Goal: Transaction & Acquisition: Book appointment/travel/reservation

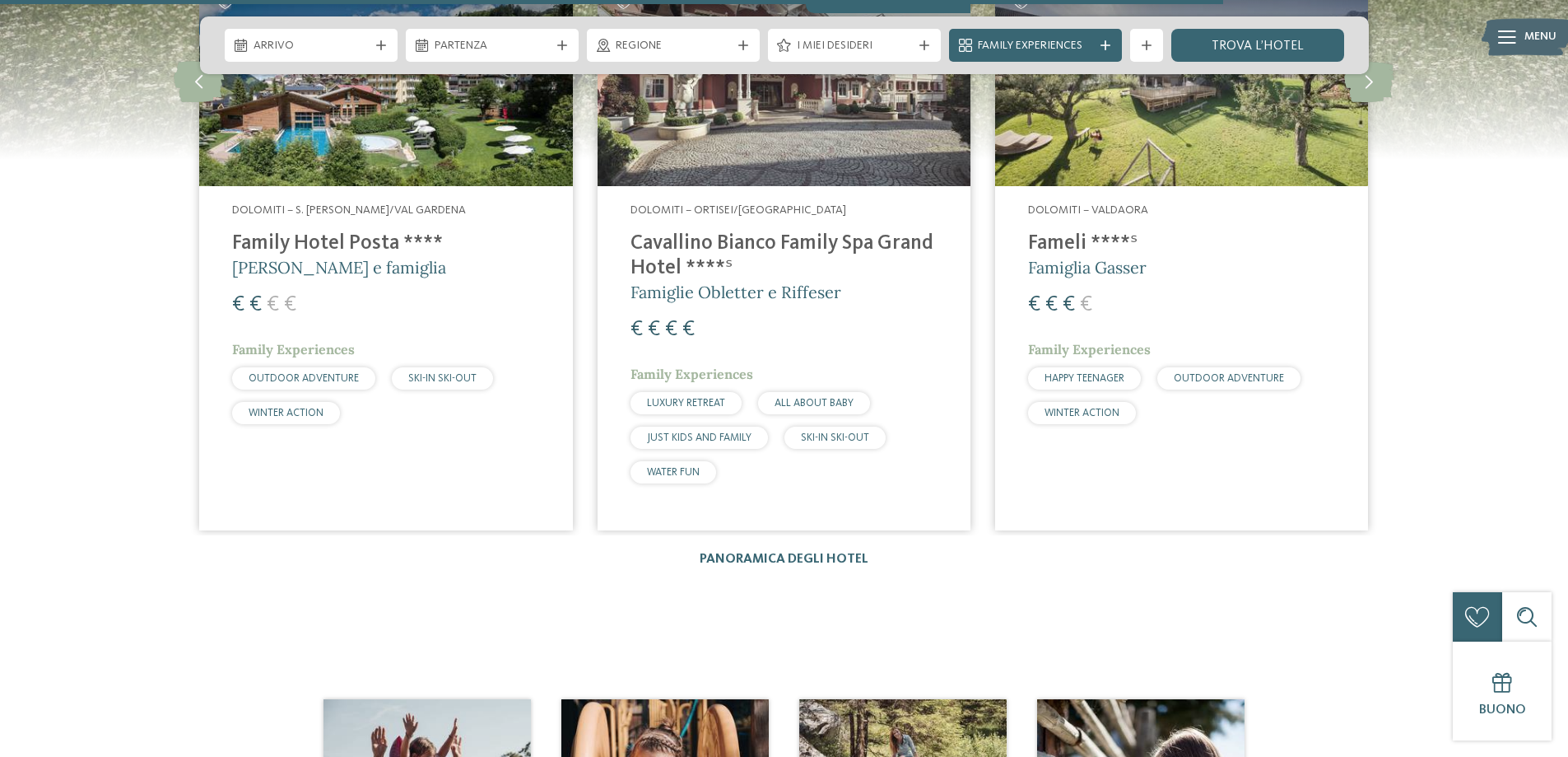
scroll to position [2963, 0]
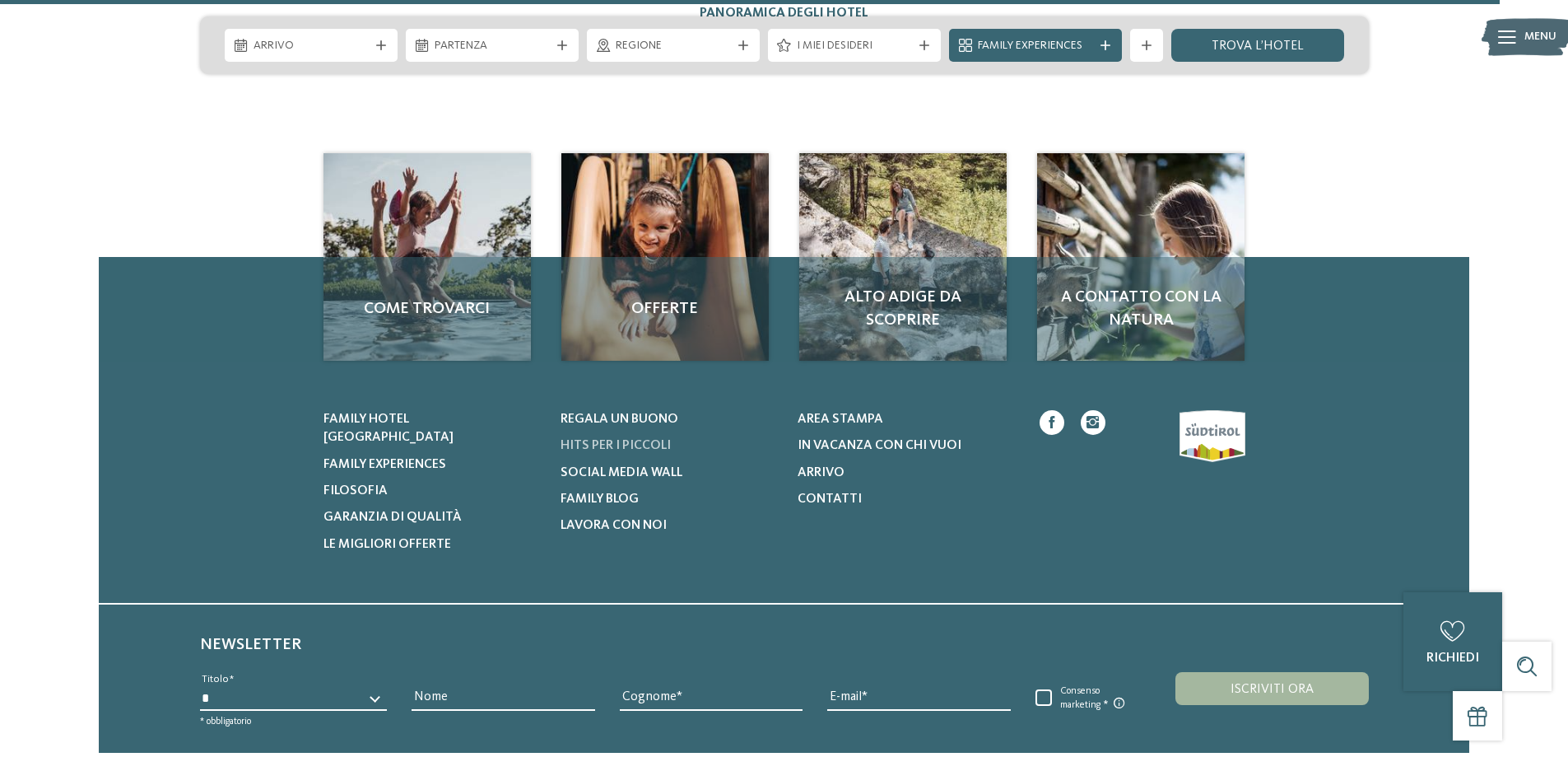
click at [587, 439] on span "Hits per i piccoli" at bounding box center [615, 445] width 111 height 13
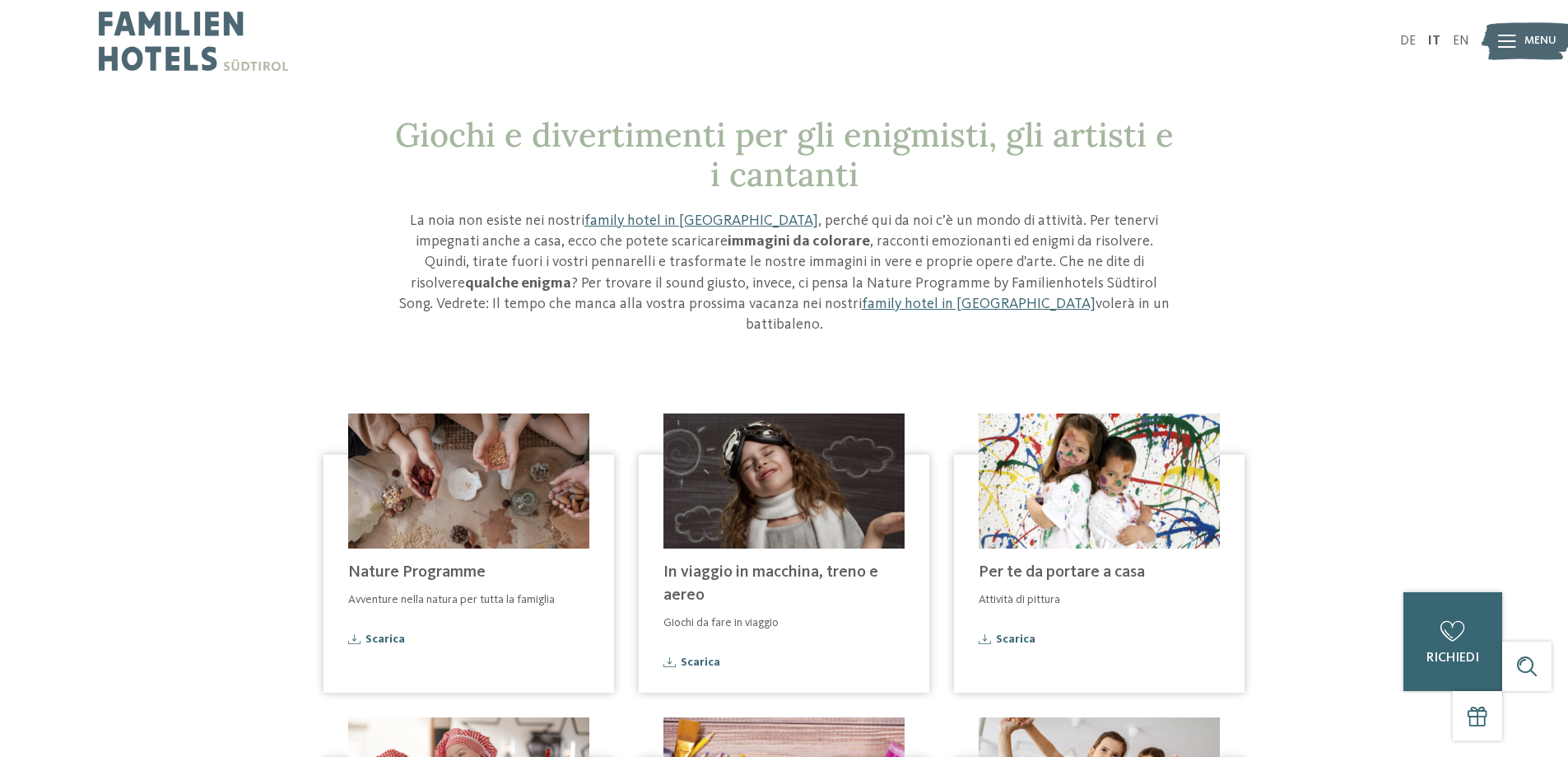
click at [163, 51] on img at bounding box center [193, 41] width 189 height 82
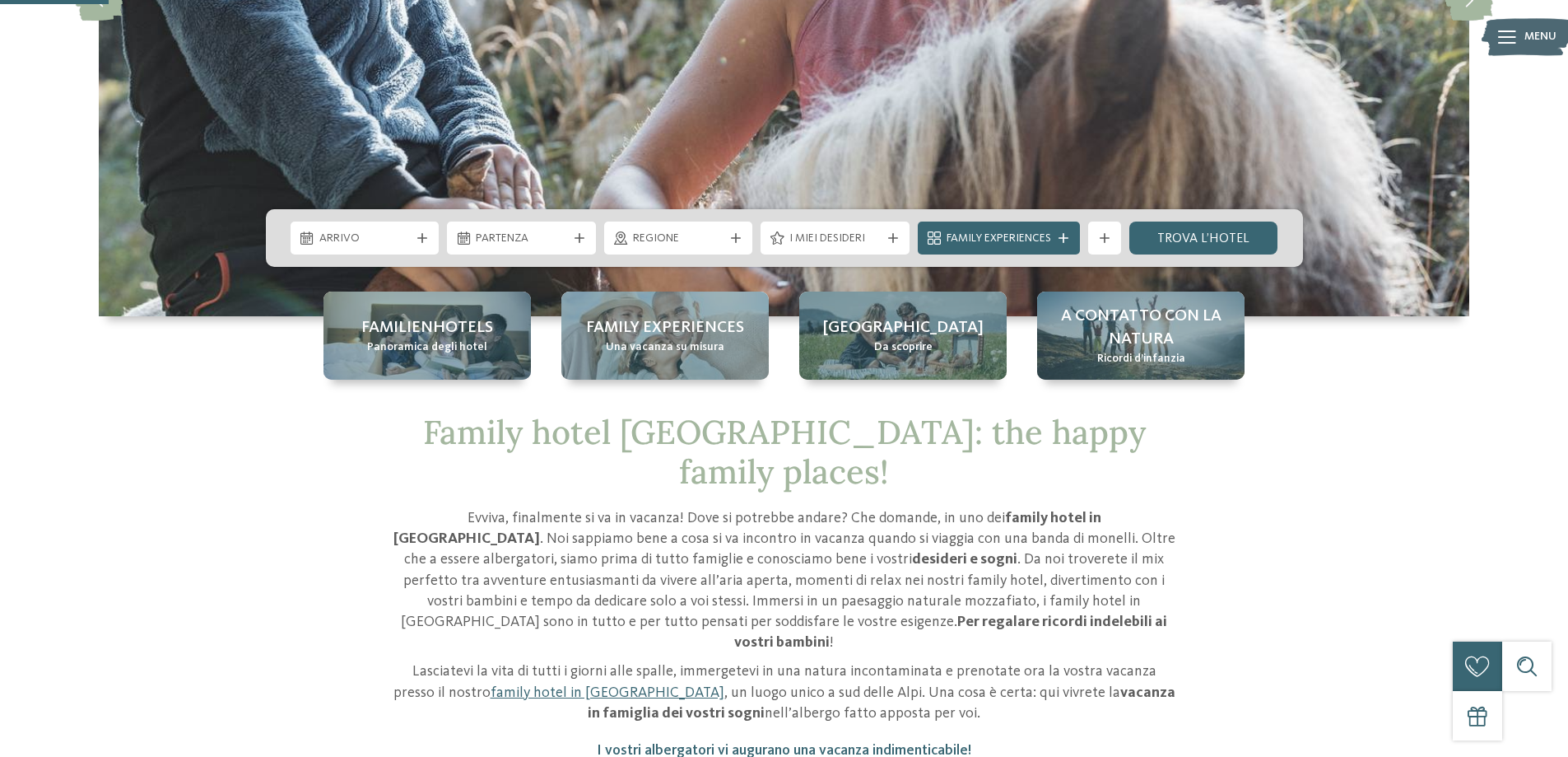
scroll to position [494, 0]
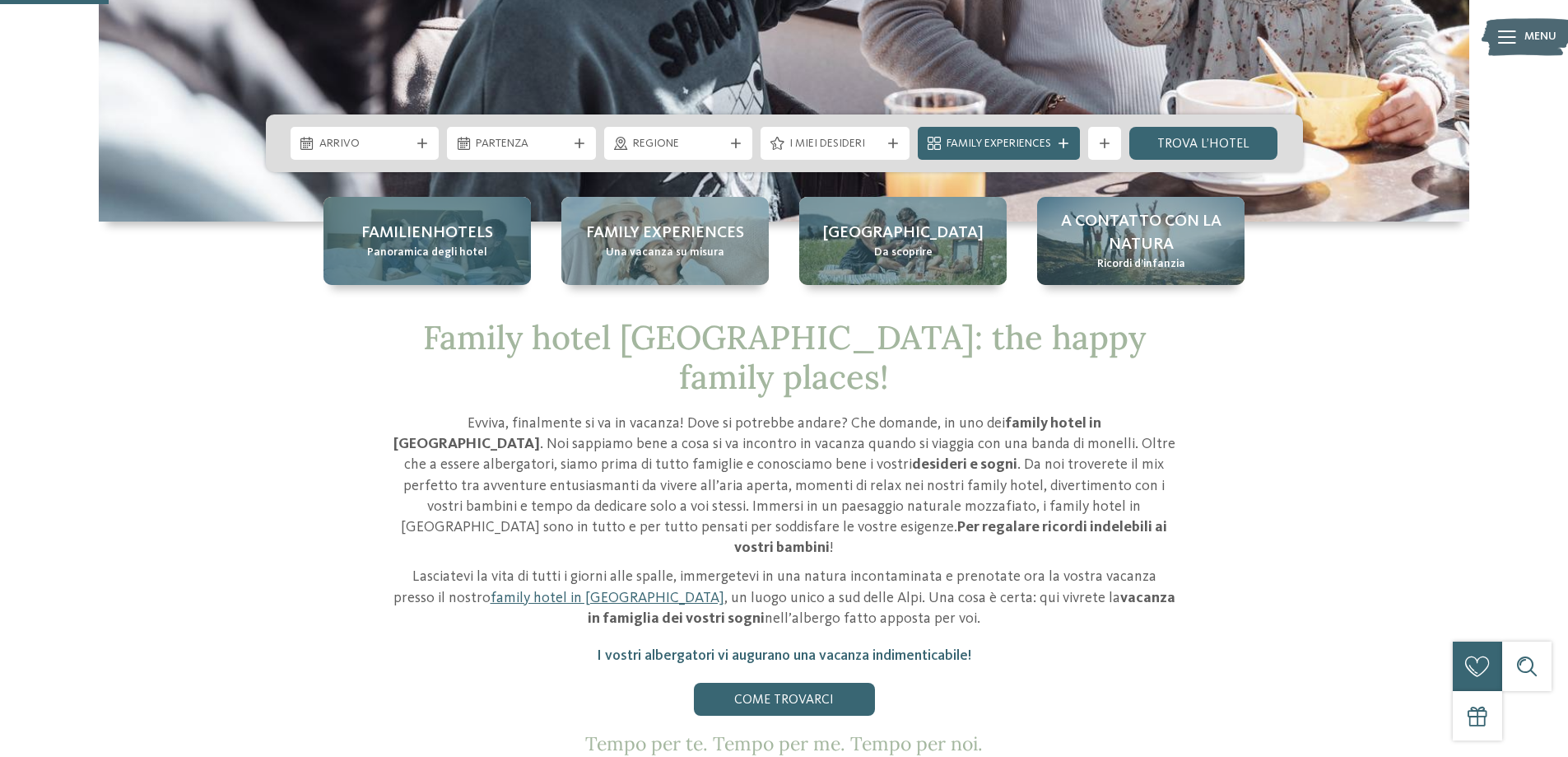
click at [493, 251] on div "Familienhotels Panoramica degli hotel" at bounding box center [427, 241] width 208 height 88
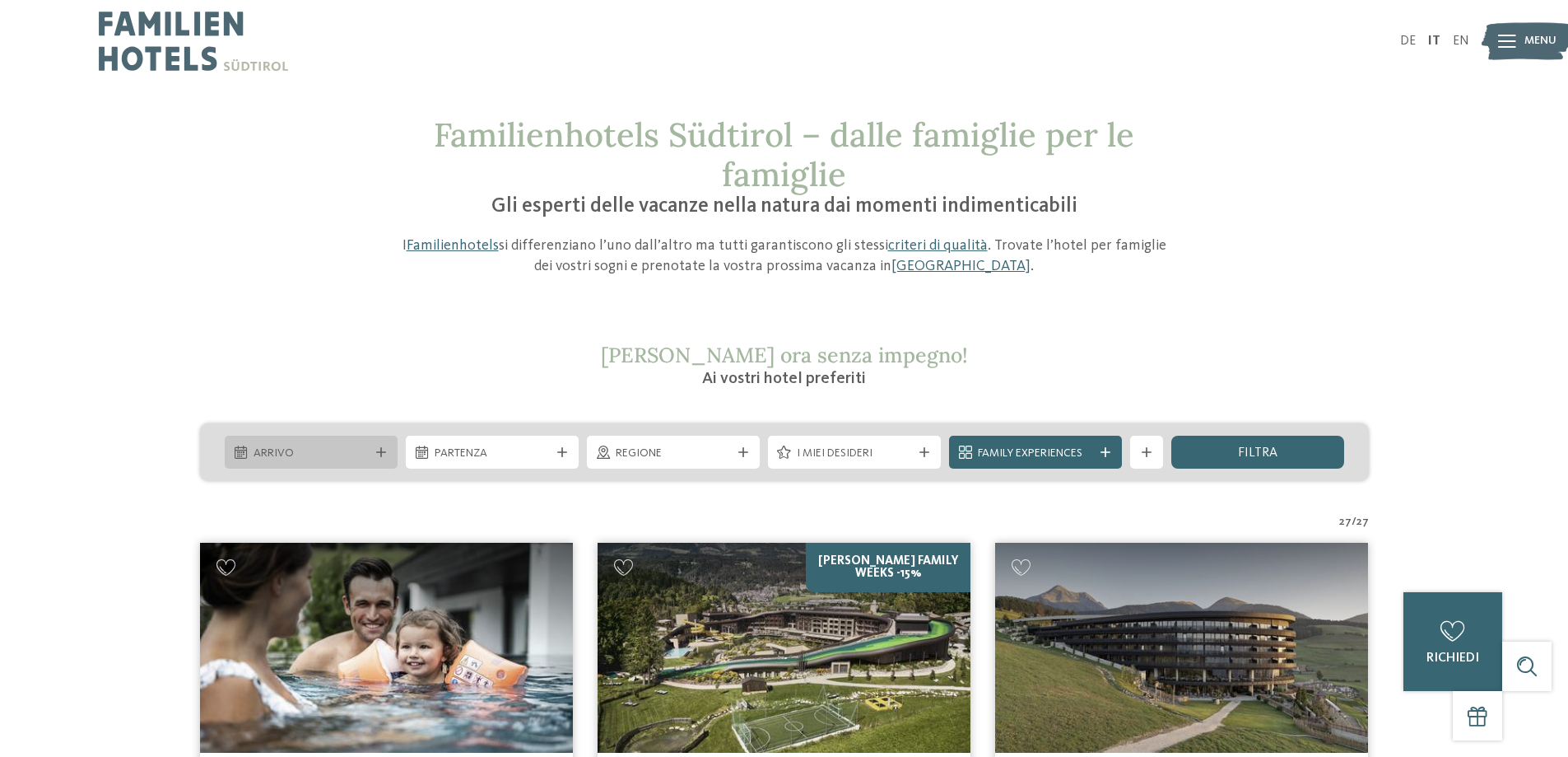
click at [325, 449] on span "Arrivo" at bounding box center [311, 453] width 116 height 17
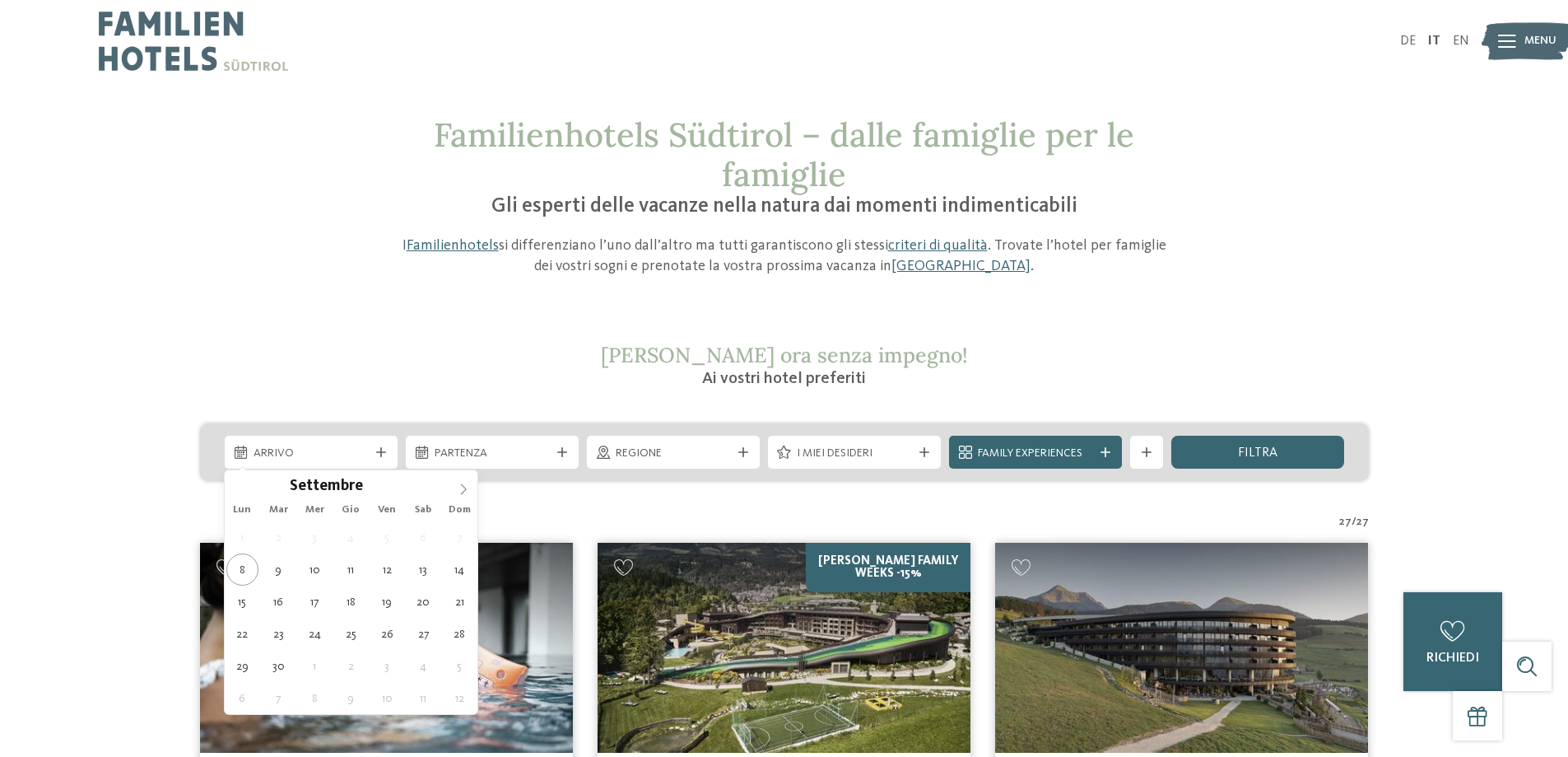
click at [457, 490] on icon at bounding box center [463, 489] width 12 height 12
type div "13.12.2025"
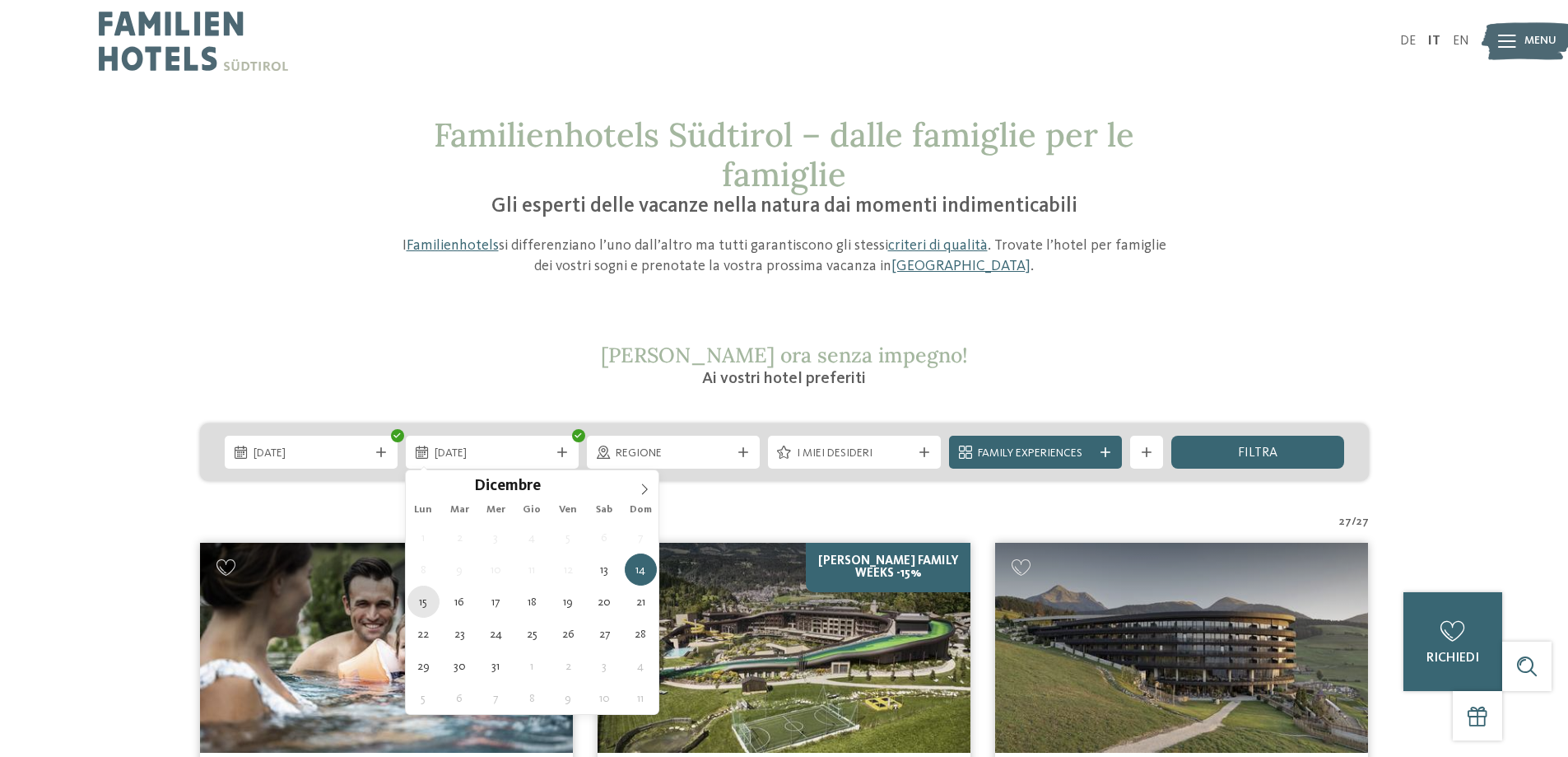
type div "15.12.2025"
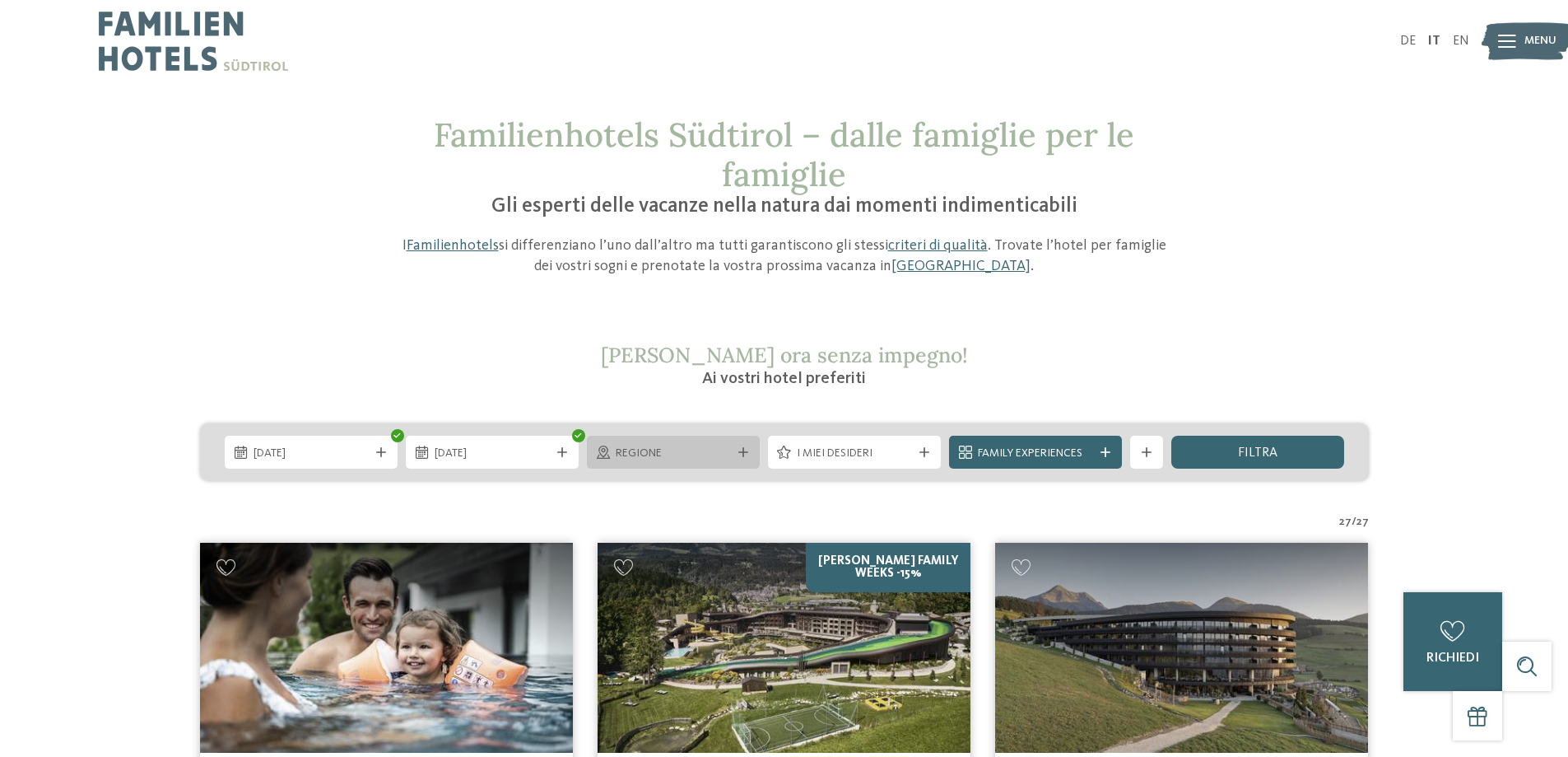
click at [652, 448] on span "Regione" at bounding box center [674, 453] width 116 height 17
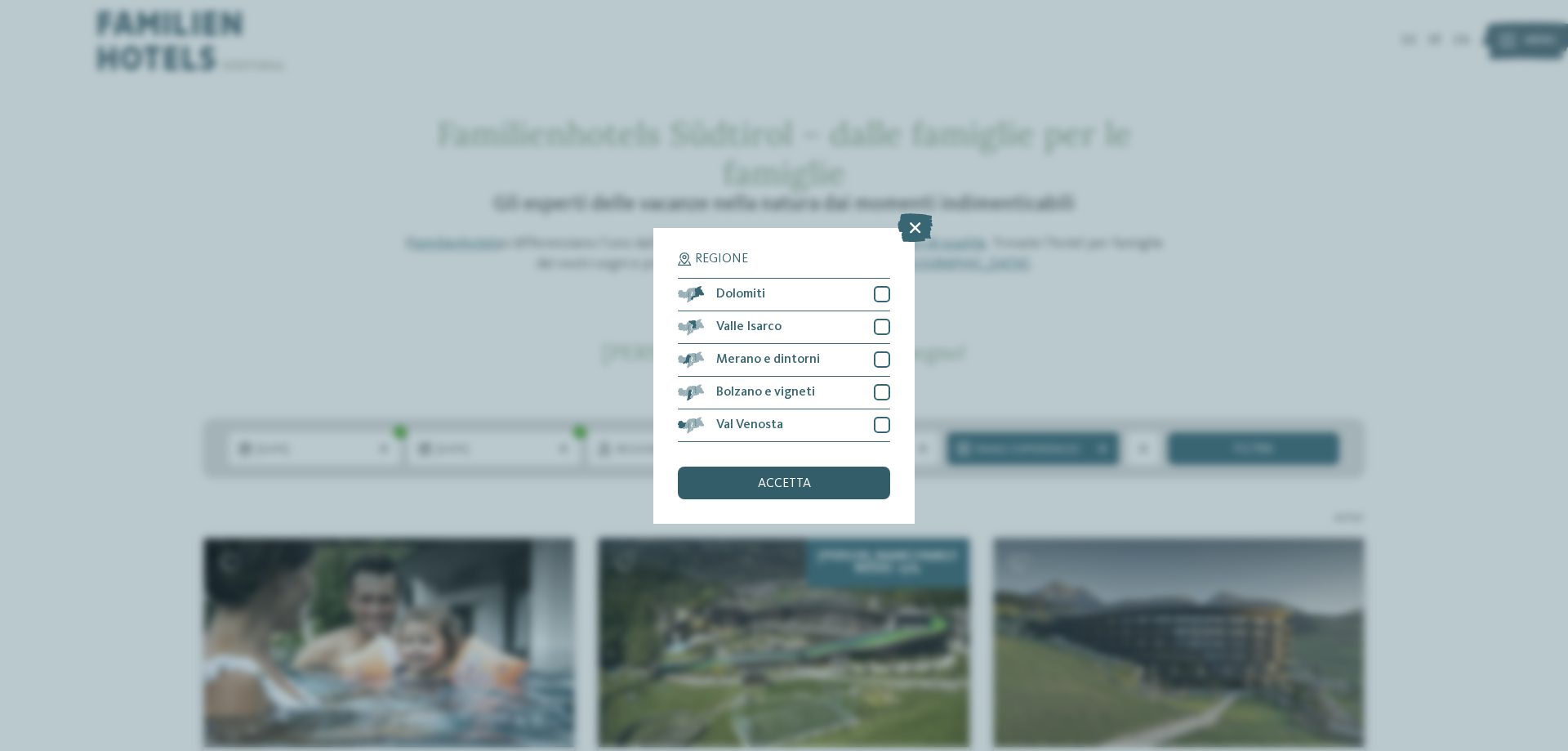
click at [763, 489] on span "accetta" at bounding box center [784, 483] width 53 height 13
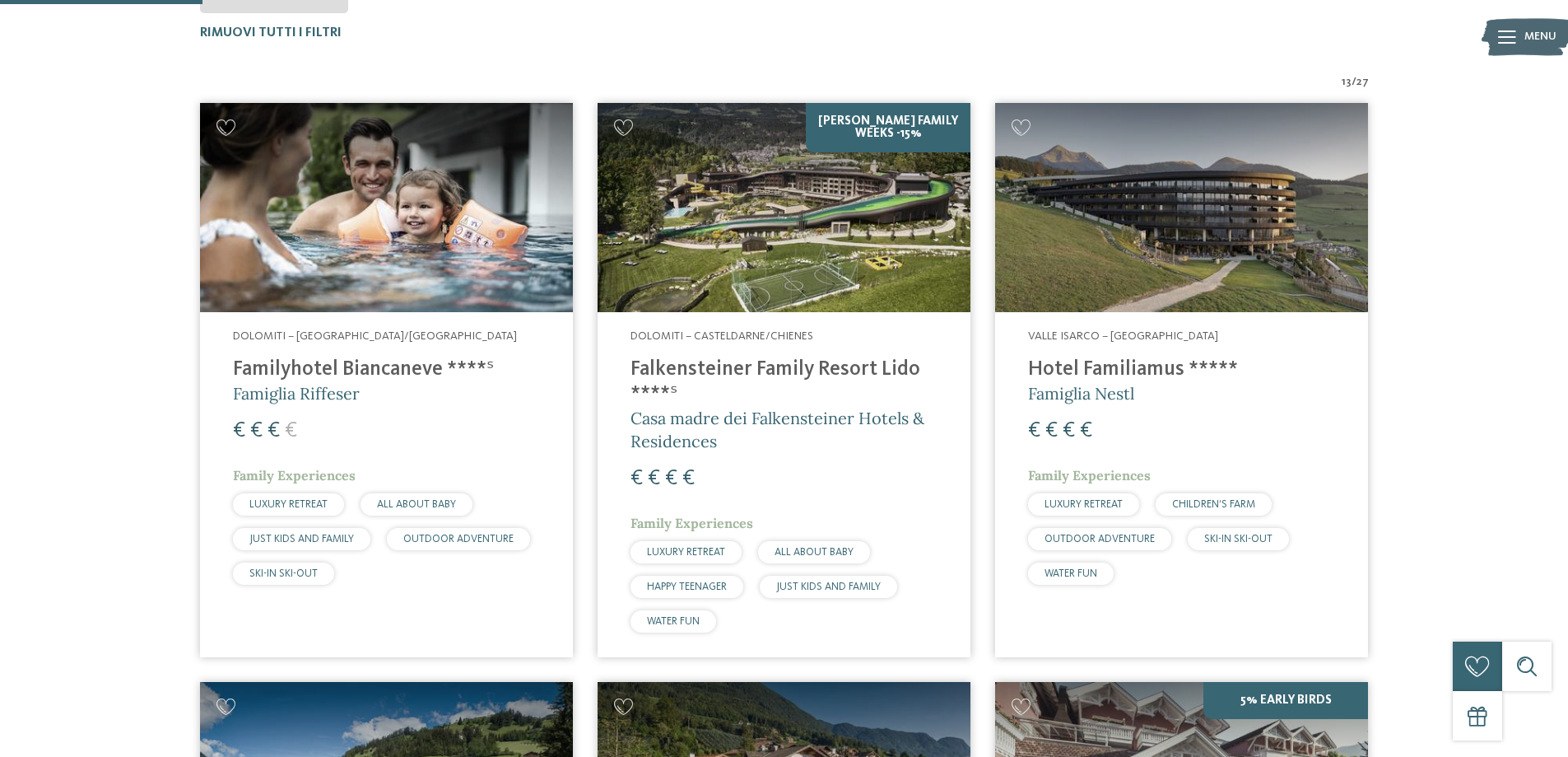
scroll to position [46, 0]
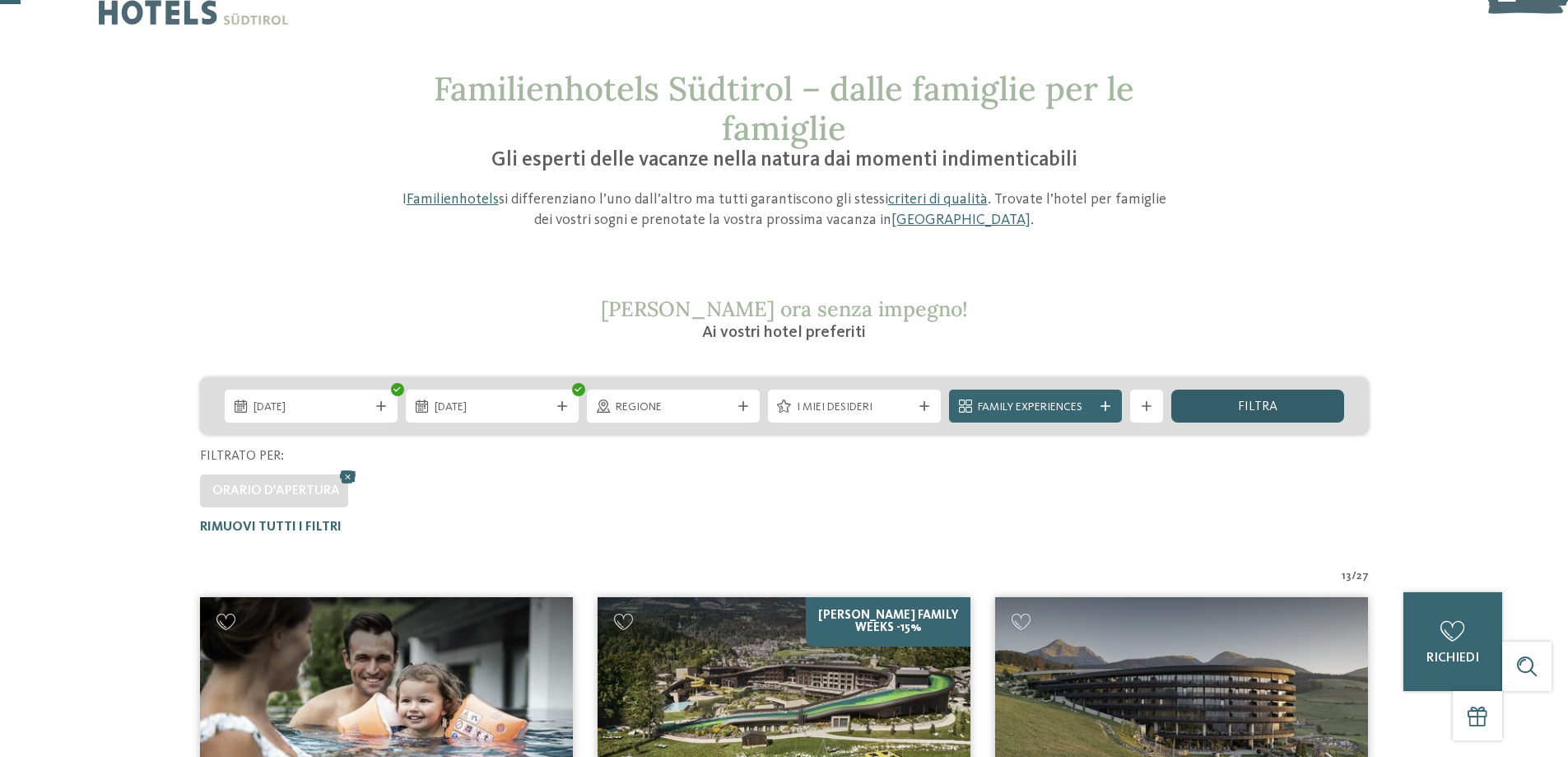
click at [1206, 401] on div "filtra" at bounding box center [1258, 406] width 173 height 33
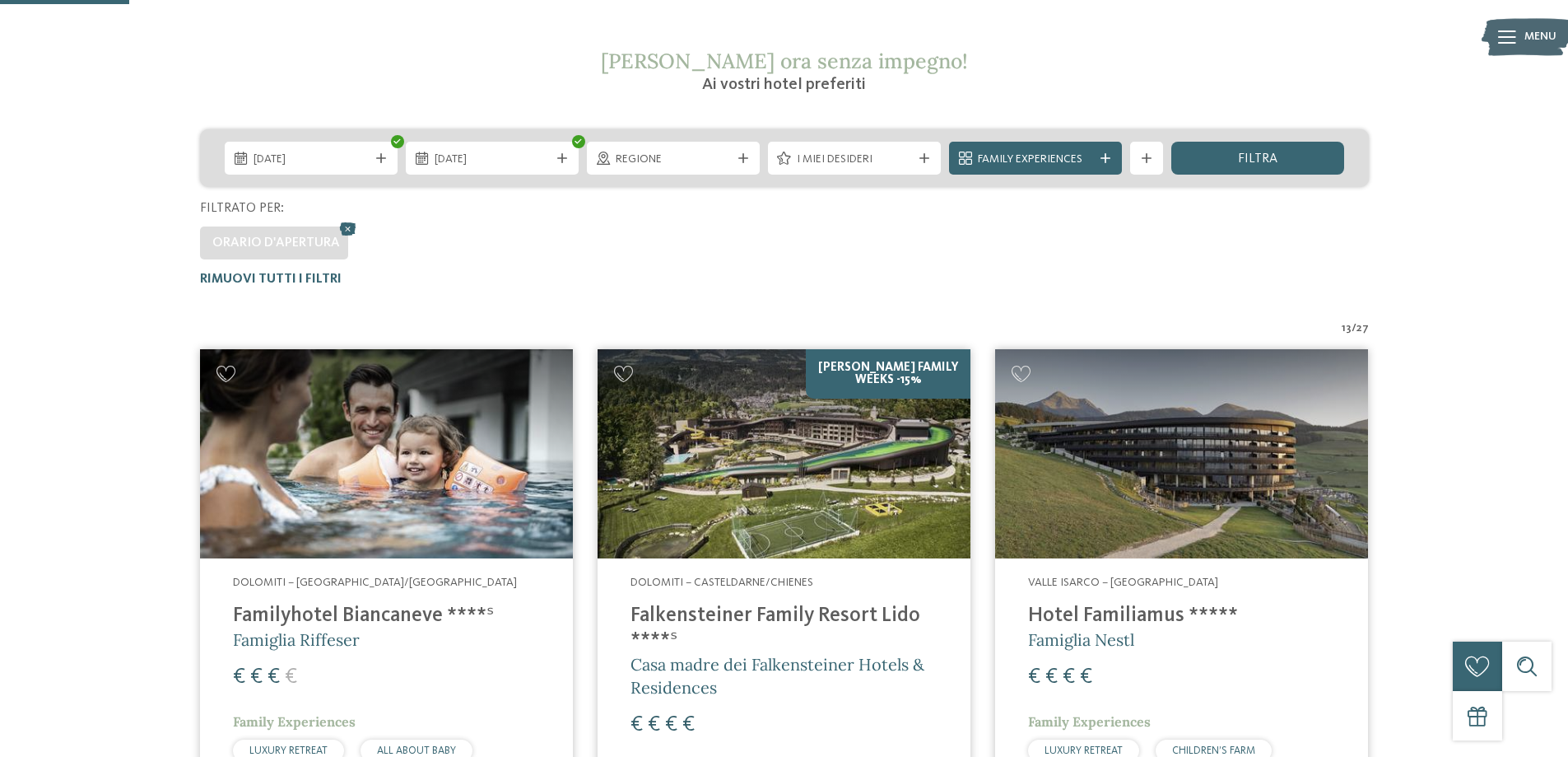
scroll to position [293, 0]
click at [1047, 166] on span "Family Experiences" at bounding box center [1036, 161] width 116 height 17
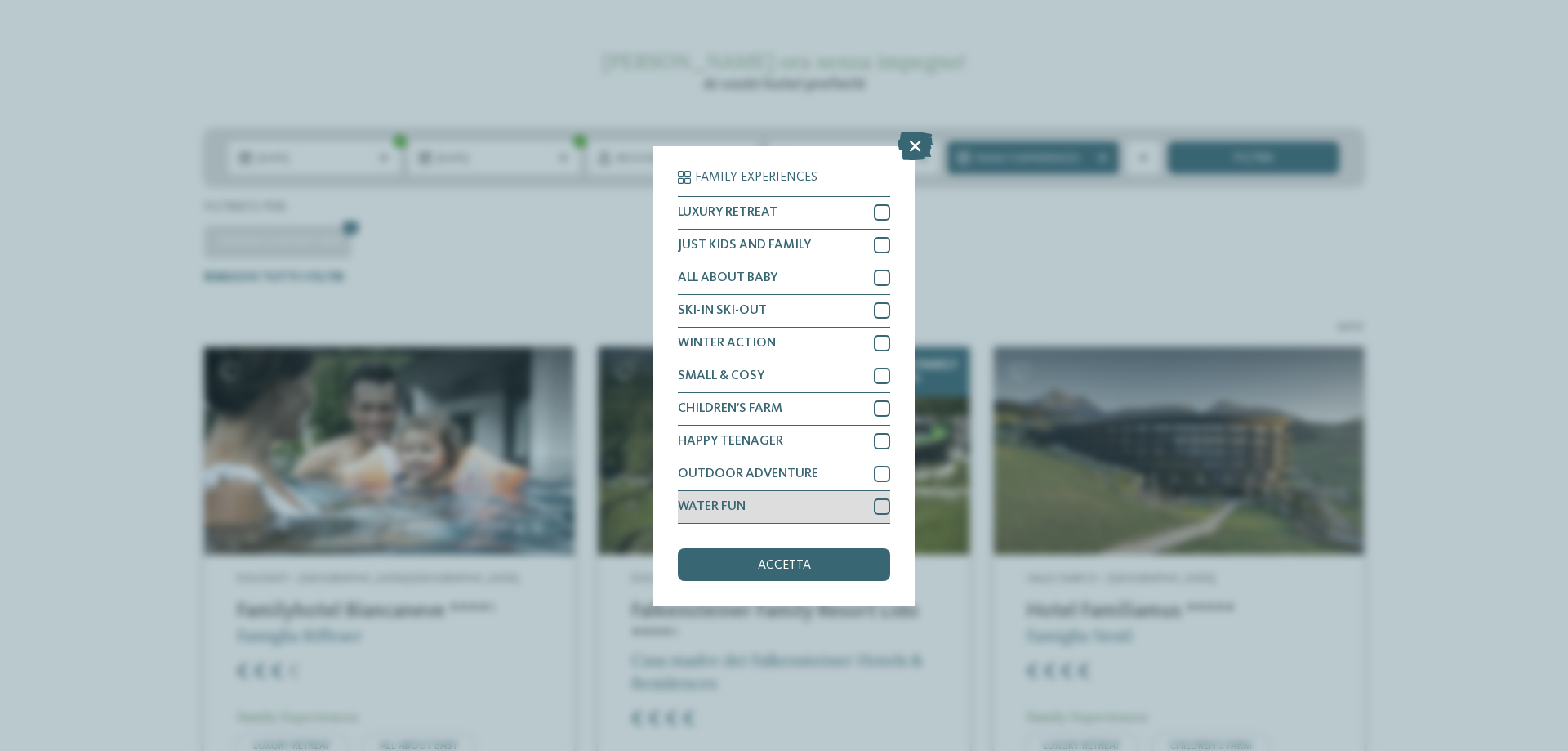
click at [762, 498] on div "WATER FUN" at bounding box center [784, 507] width 213 height 33
click at [752, 275] on span "ALL ABOUT BABY" at bounding box center [728, 277] width 100 height 13
click at [762, 249] on span "JUST KIDS AND FAMILY" at bounding box center [744, 244] width 133 height 13
click at [778, 407] on span "CHILDREN’S FARM" at bounding box center [731, 408] width 105 height 13
click at [794, 572] on div "accetta" at bounding box center [784, 564] width 213 height 33
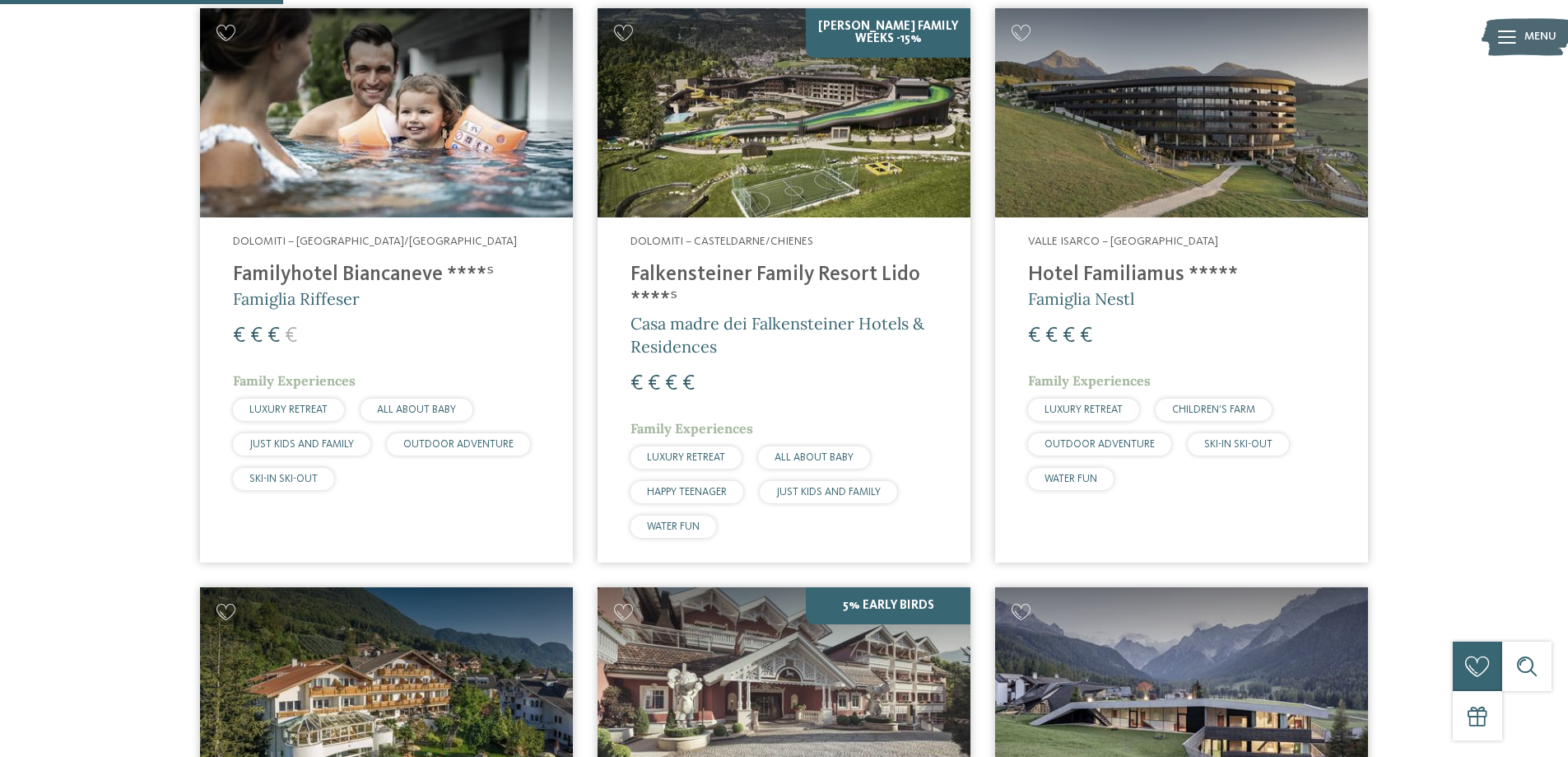
scroll to position [375, 0]
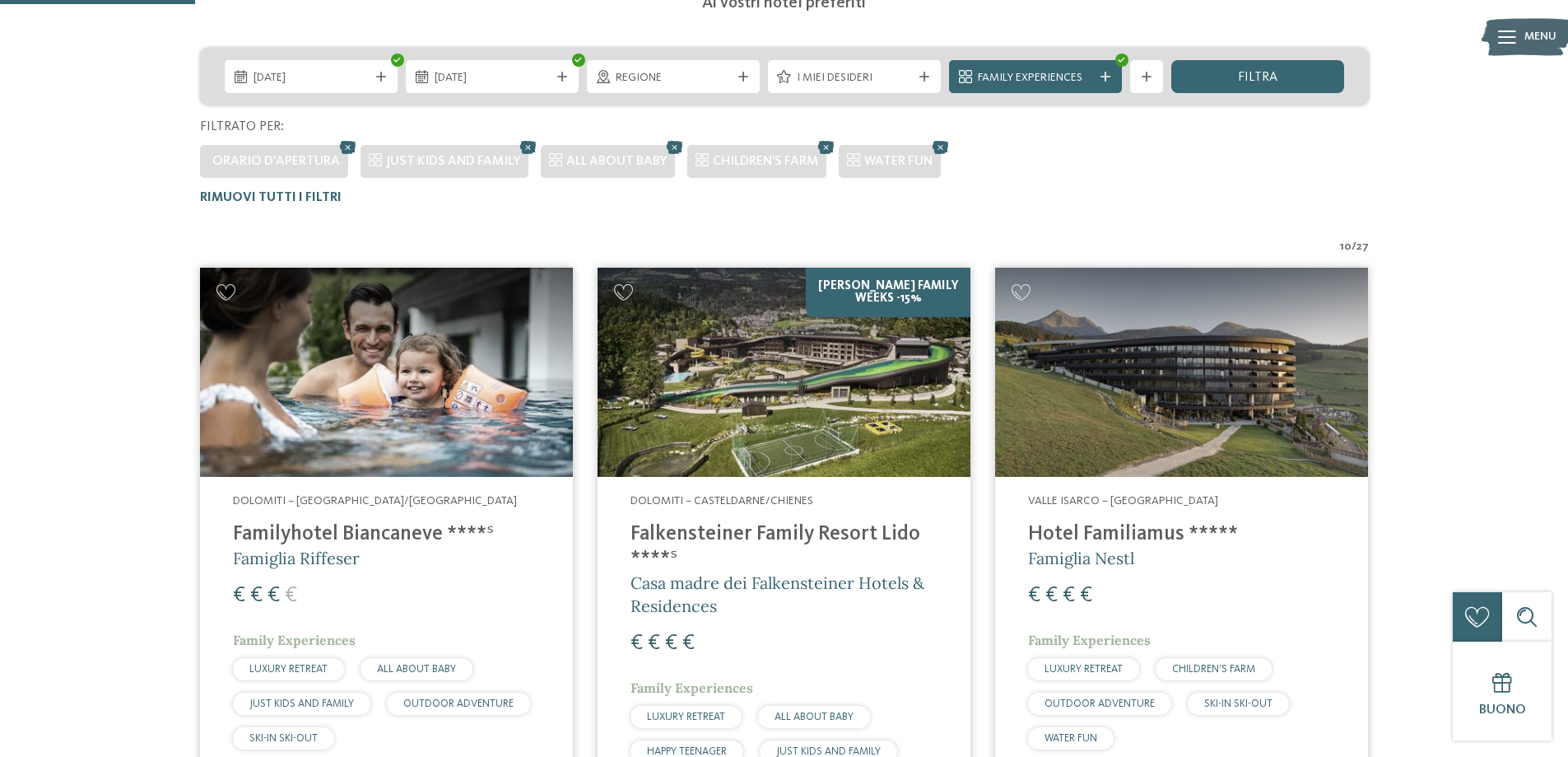
click at [800, 354] on img at bounding box center [784, 372] width 373 height 210
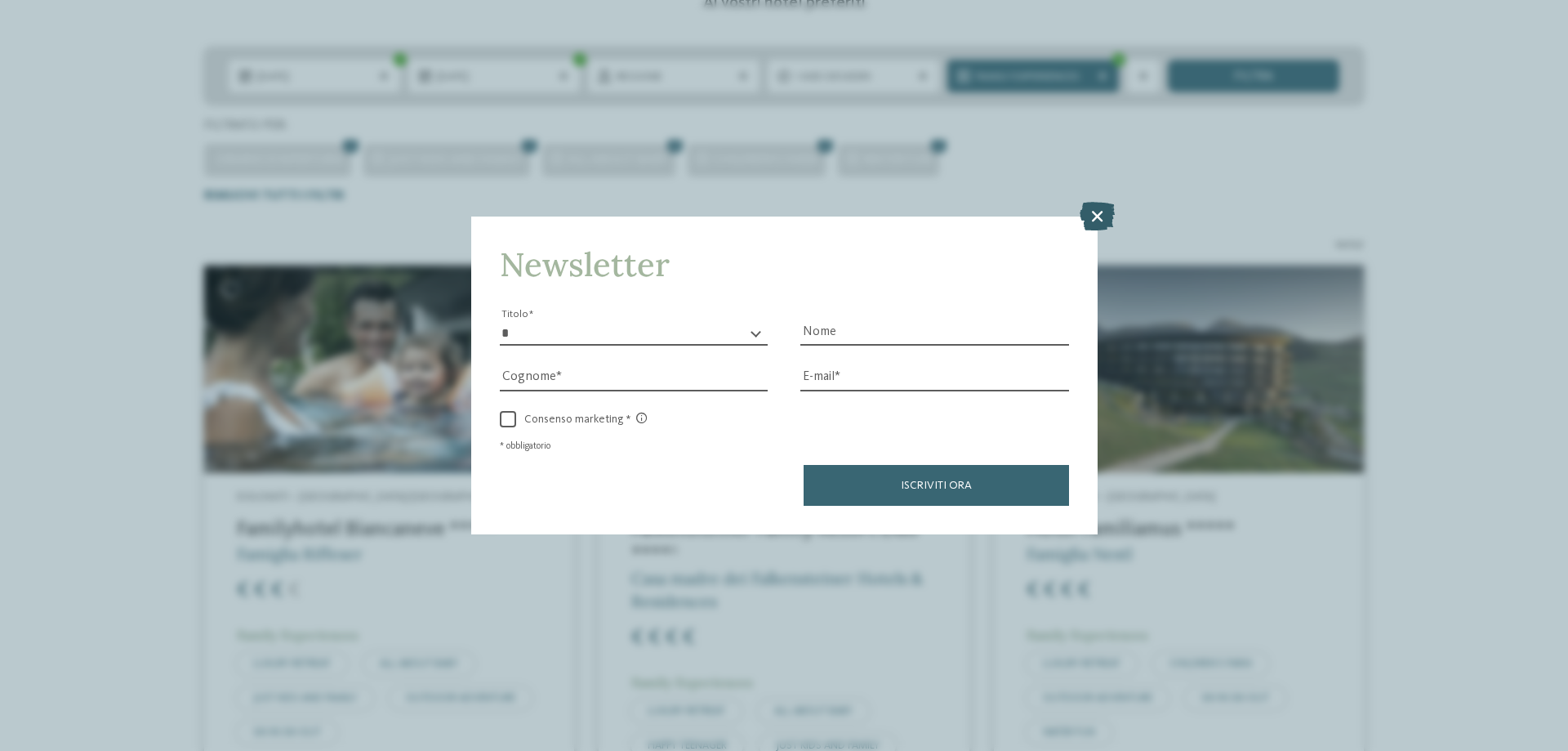
click at [1097, 222] on icon at bounding box center [1097, 216] width 35 height 28
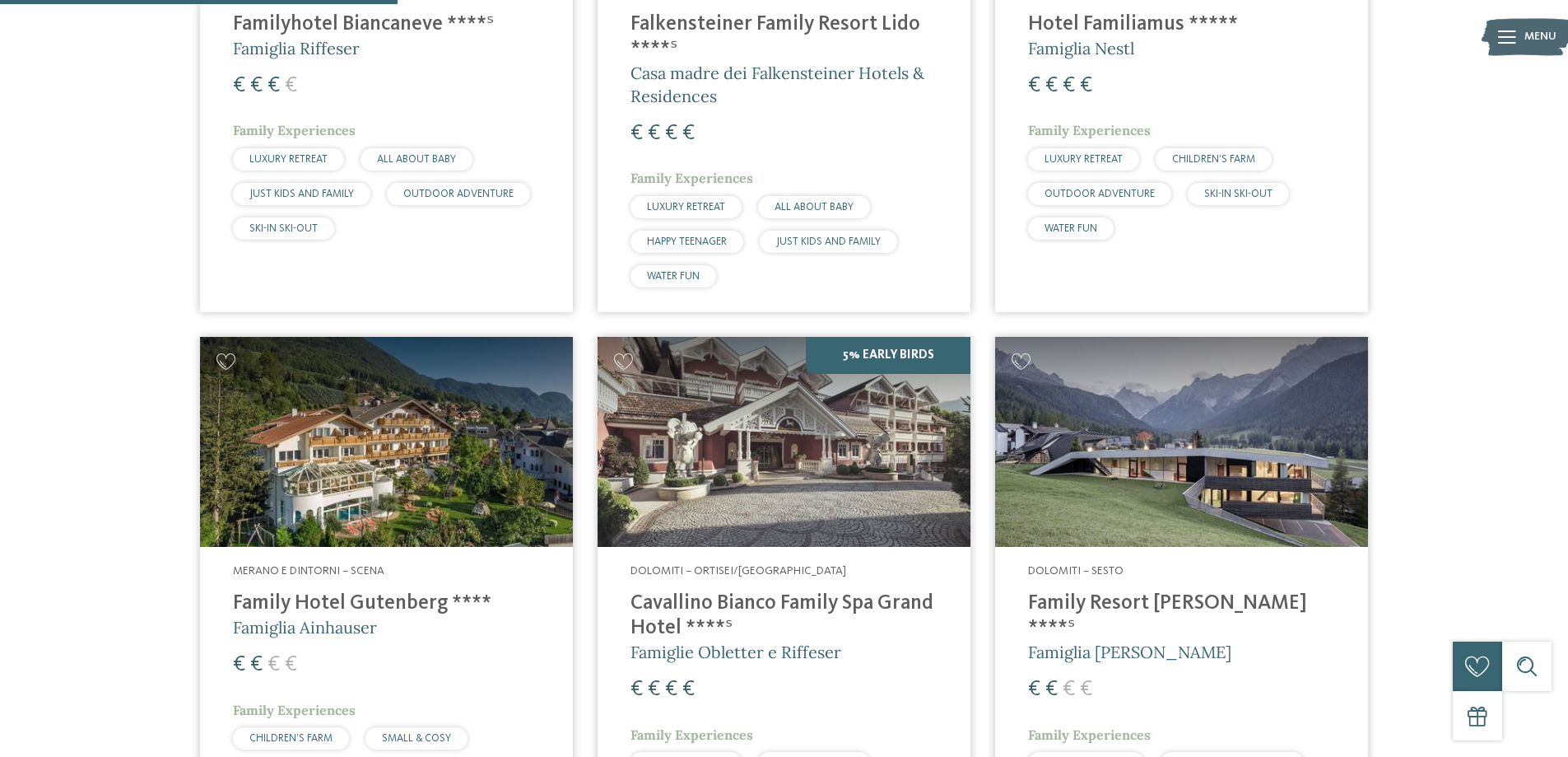
scroll to position [952, 0]
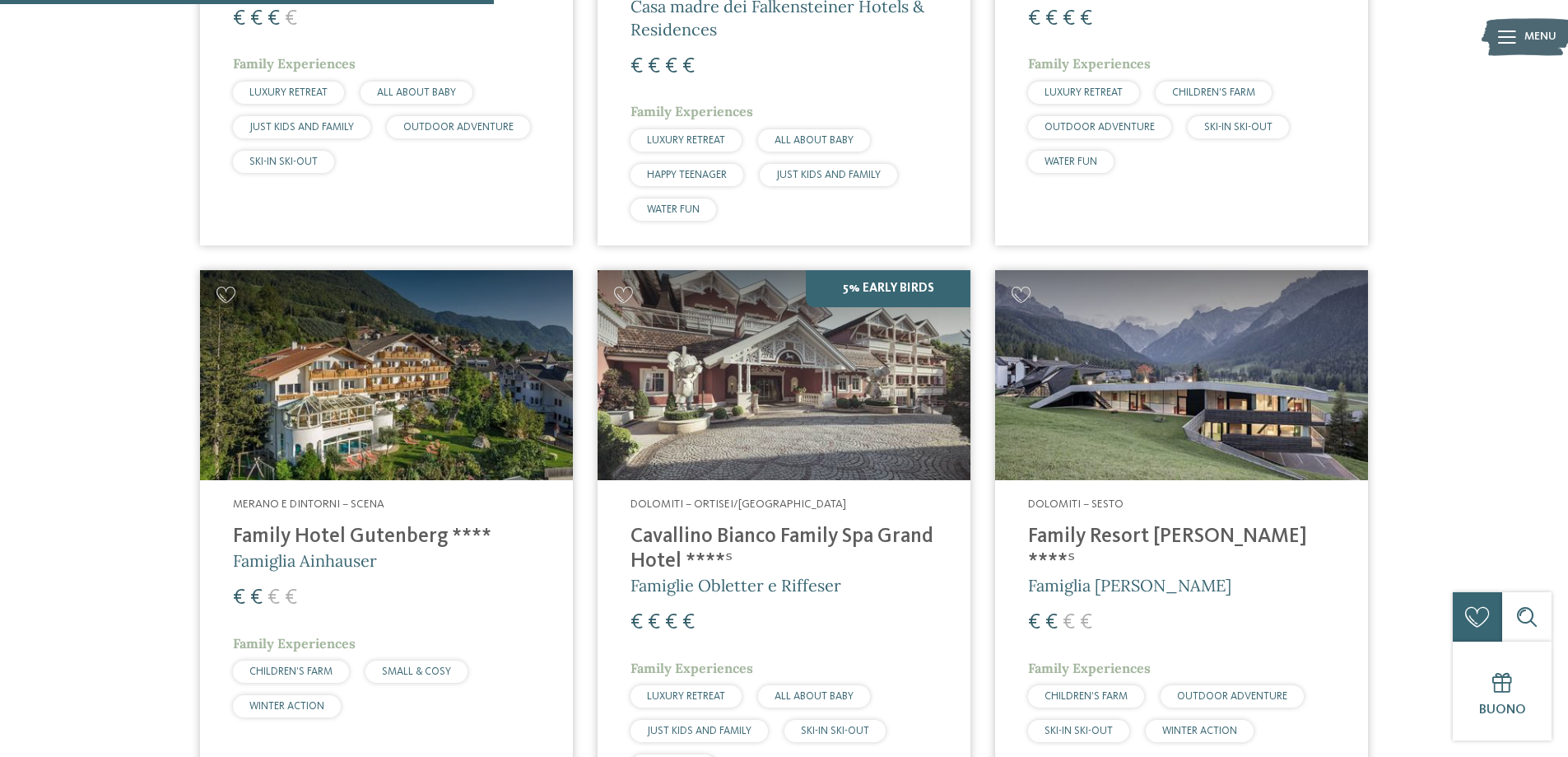
click at [740, 426] on img at bounding box center [784, 375] width 373 height 210
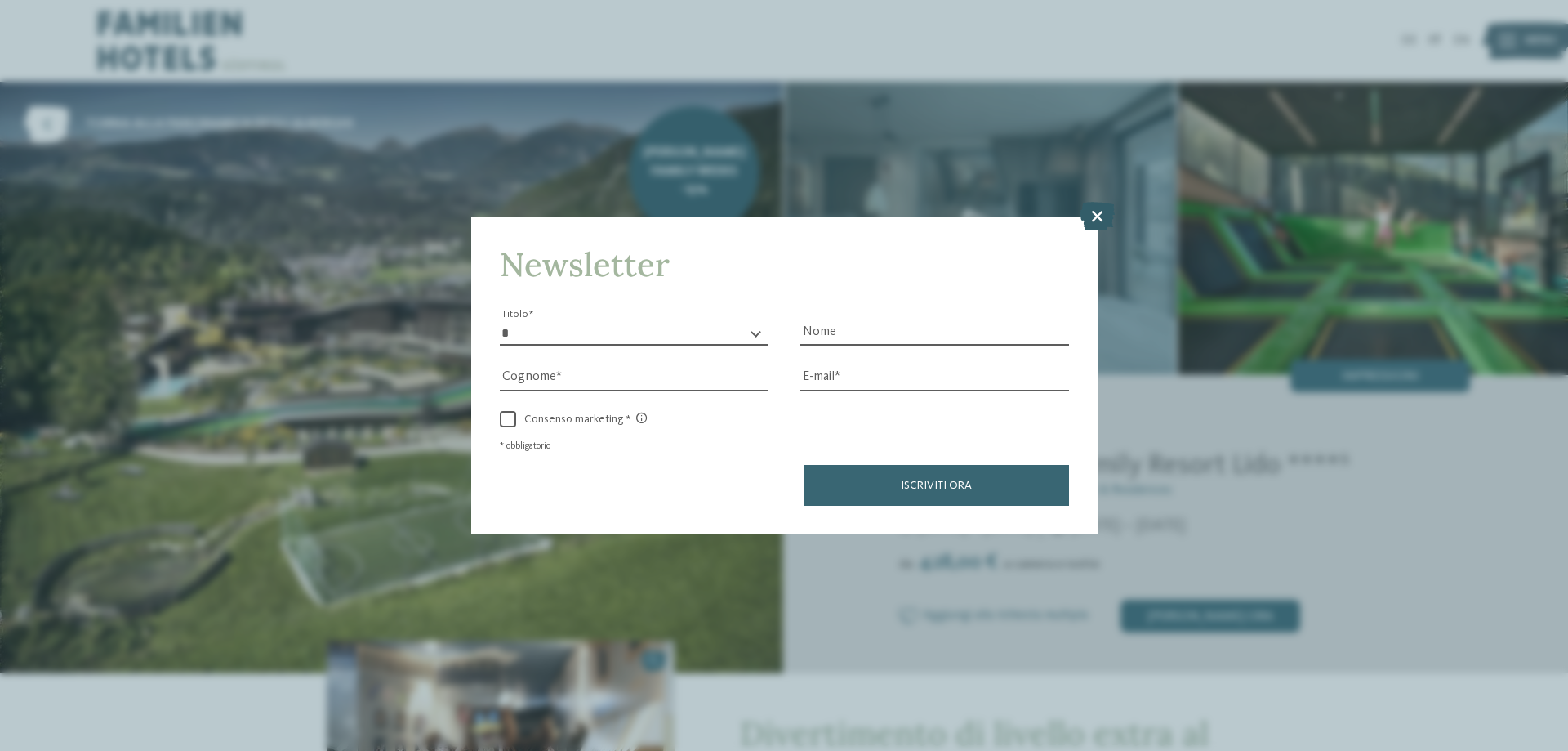
click at [1099, 216] on icon at bounding box center [1097, 216] width 35 height 28
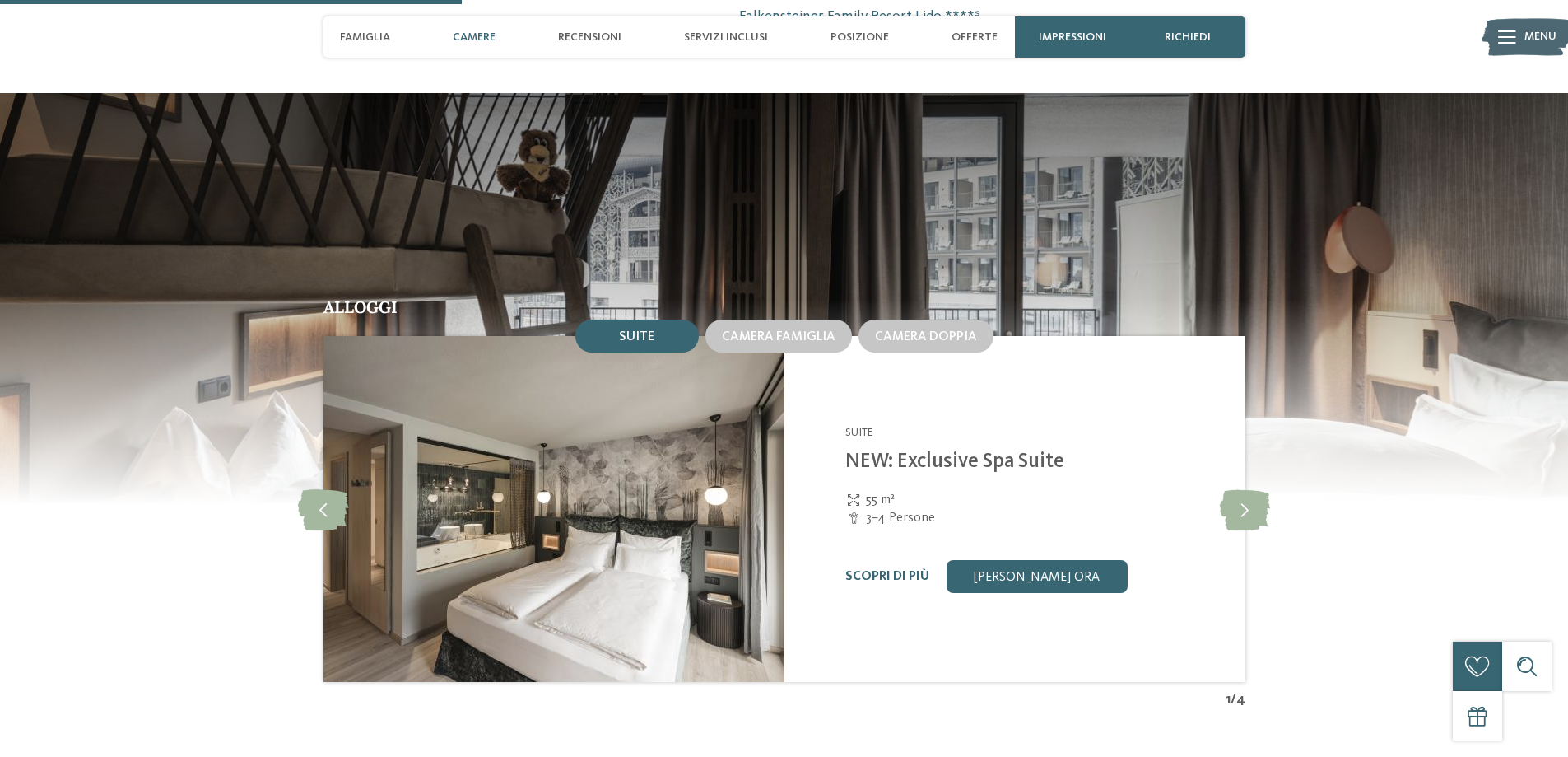
scroll to position [1646, 0]
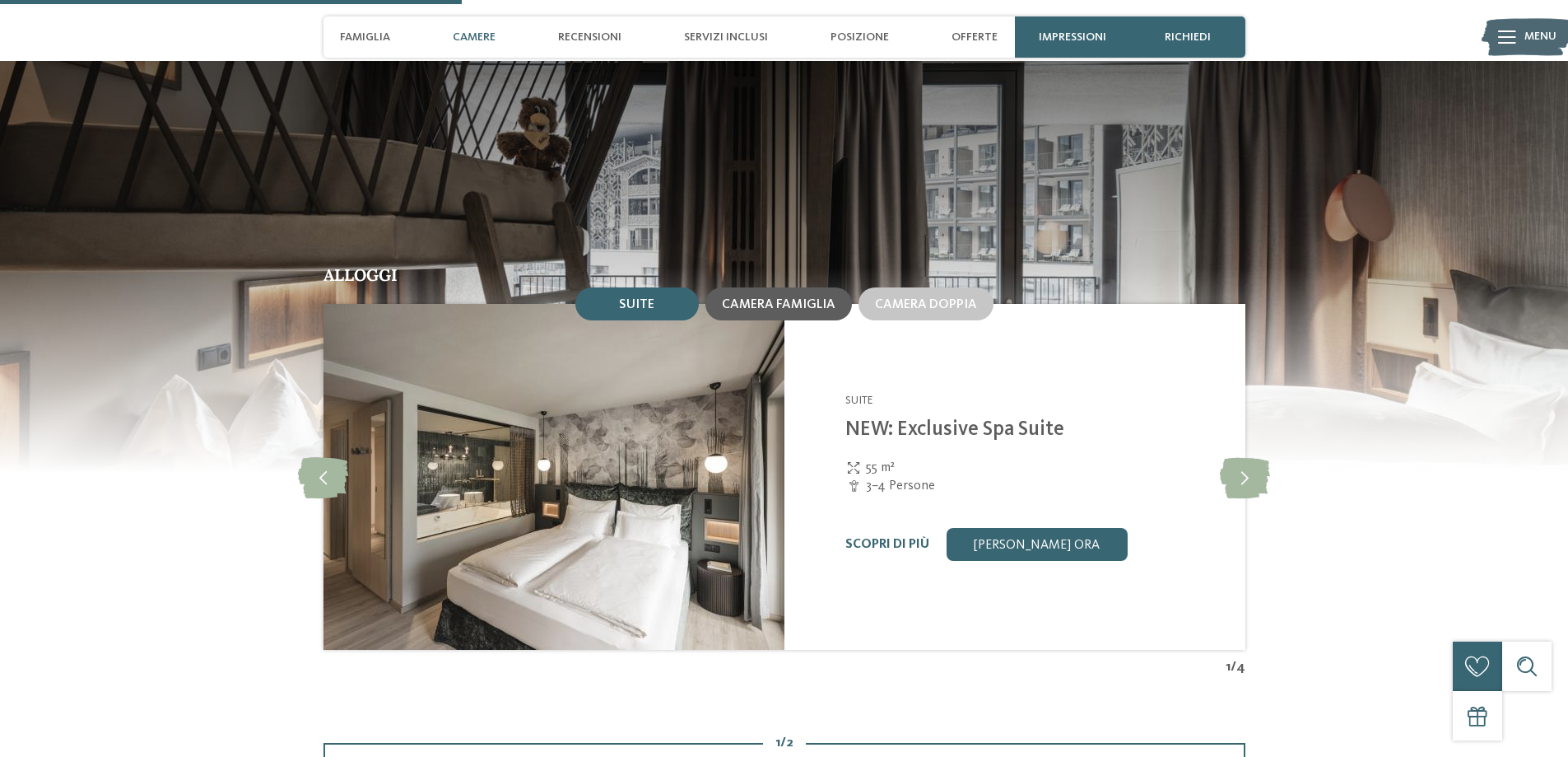
click at [802, 318] on div "Camera famiglia" at bounding box center [779, 304] width 147 height 33
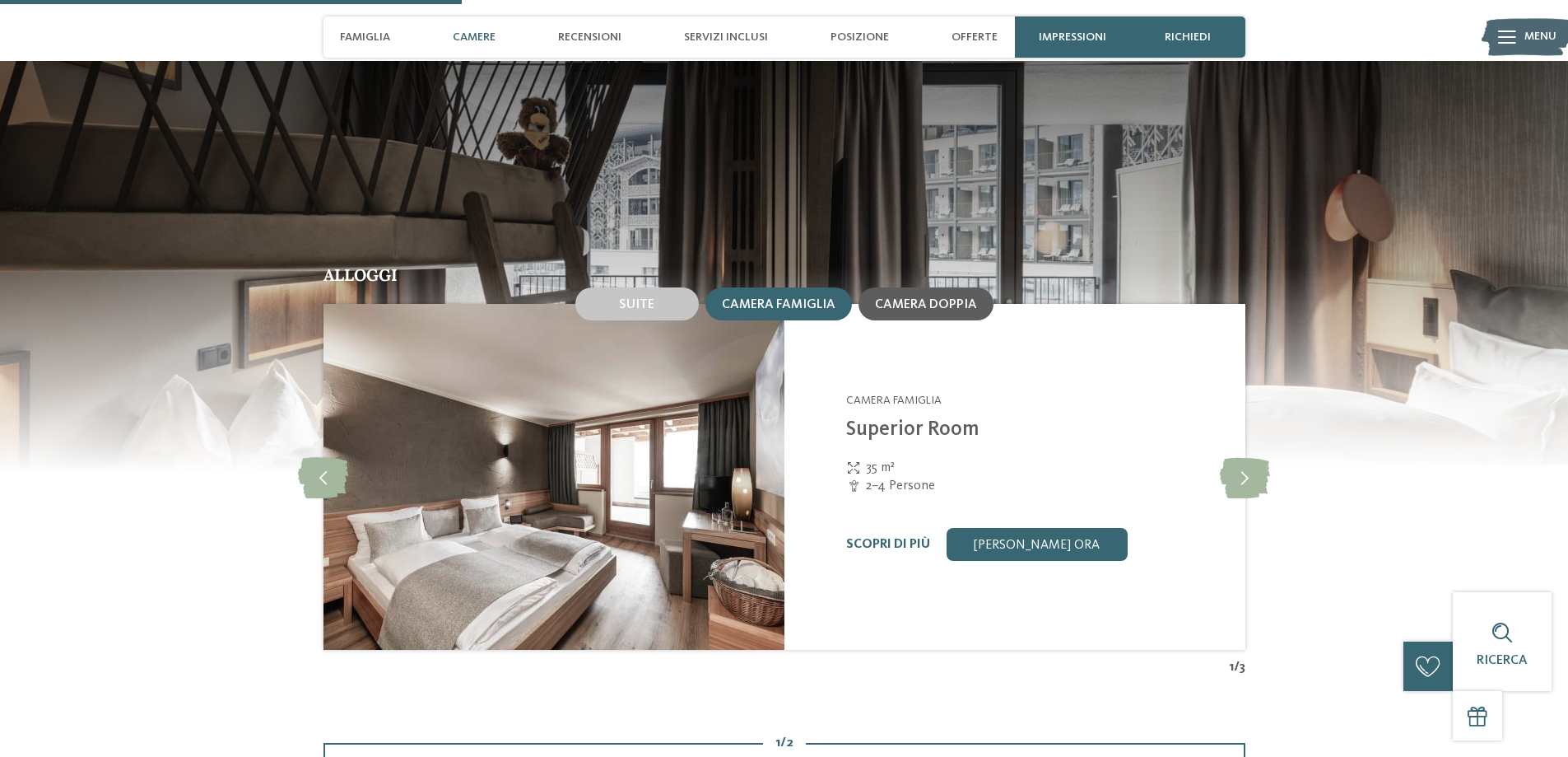
click at [902, 307] on span "Camera doppia" at bounding box center [927, 304] width 102 height 13
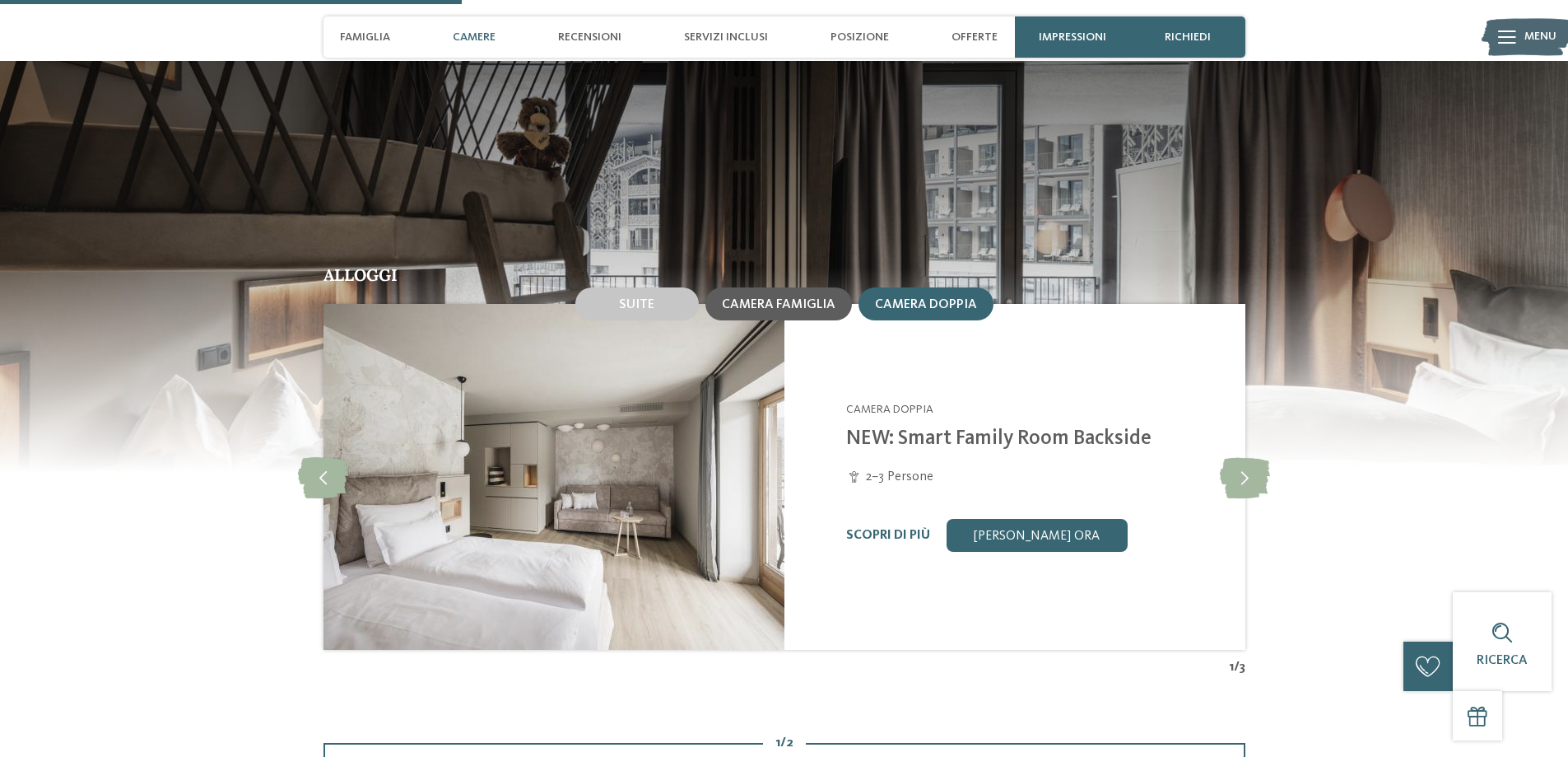
click at [798, 308] on span "Camera famiglia" at bounding box center [779, 304] width 114 height 13
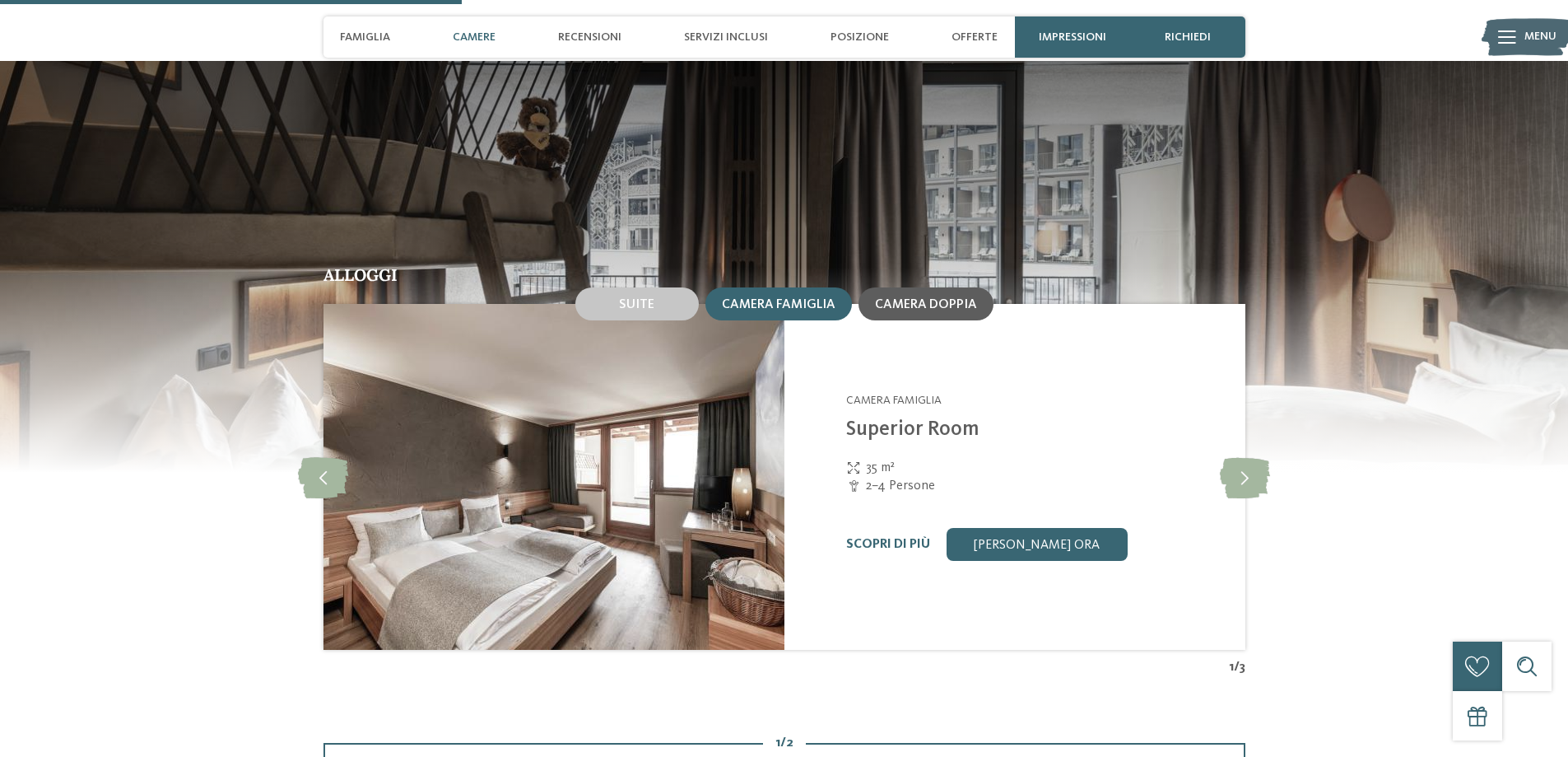
click at [898, 296] on div "Camera doppia" at bounding box center [927, 304] width 135 height 33
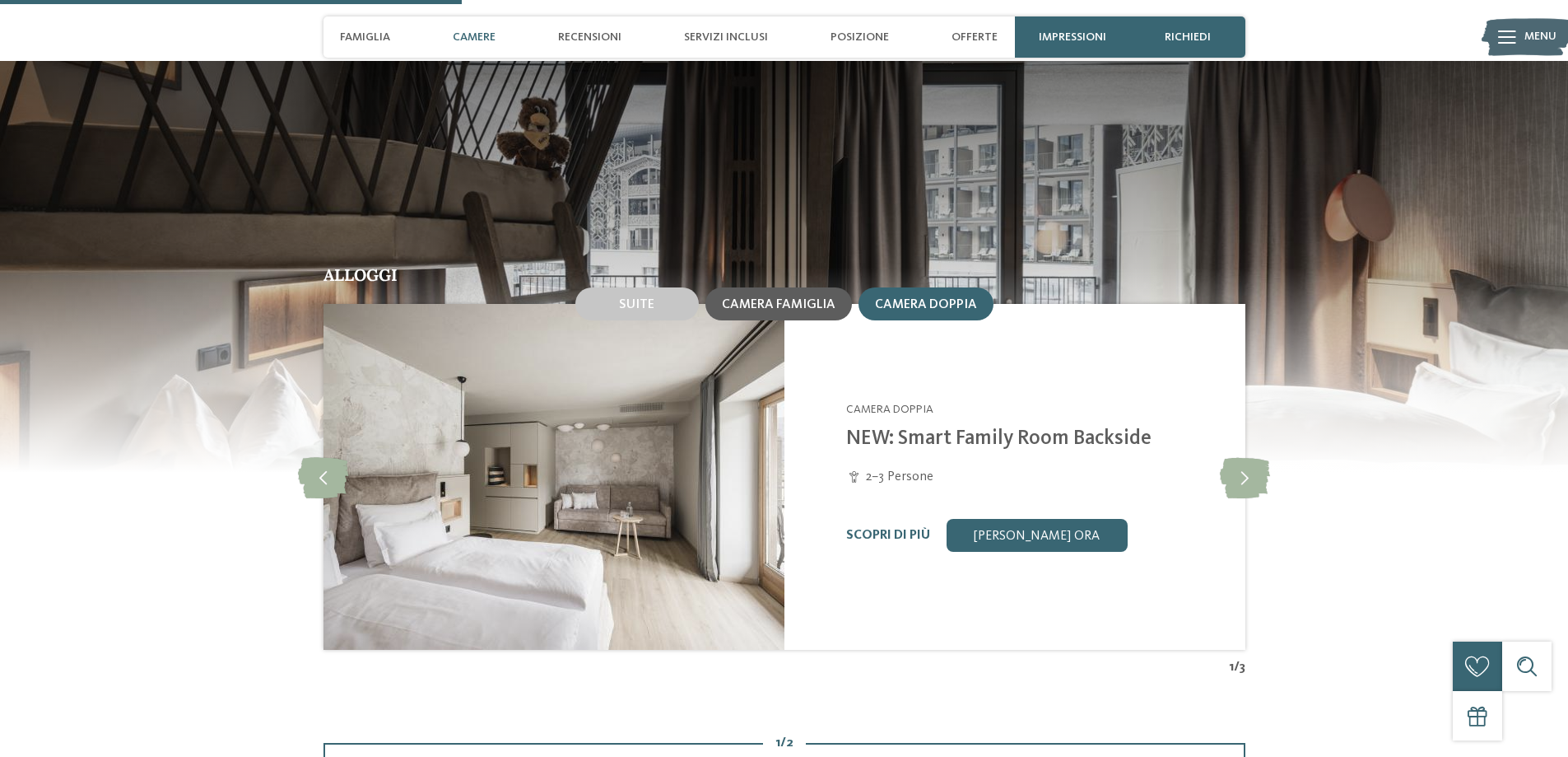
click at [809, 303] on span "Camera famiglia" at bounding box center [779, 304] width 114 height 13
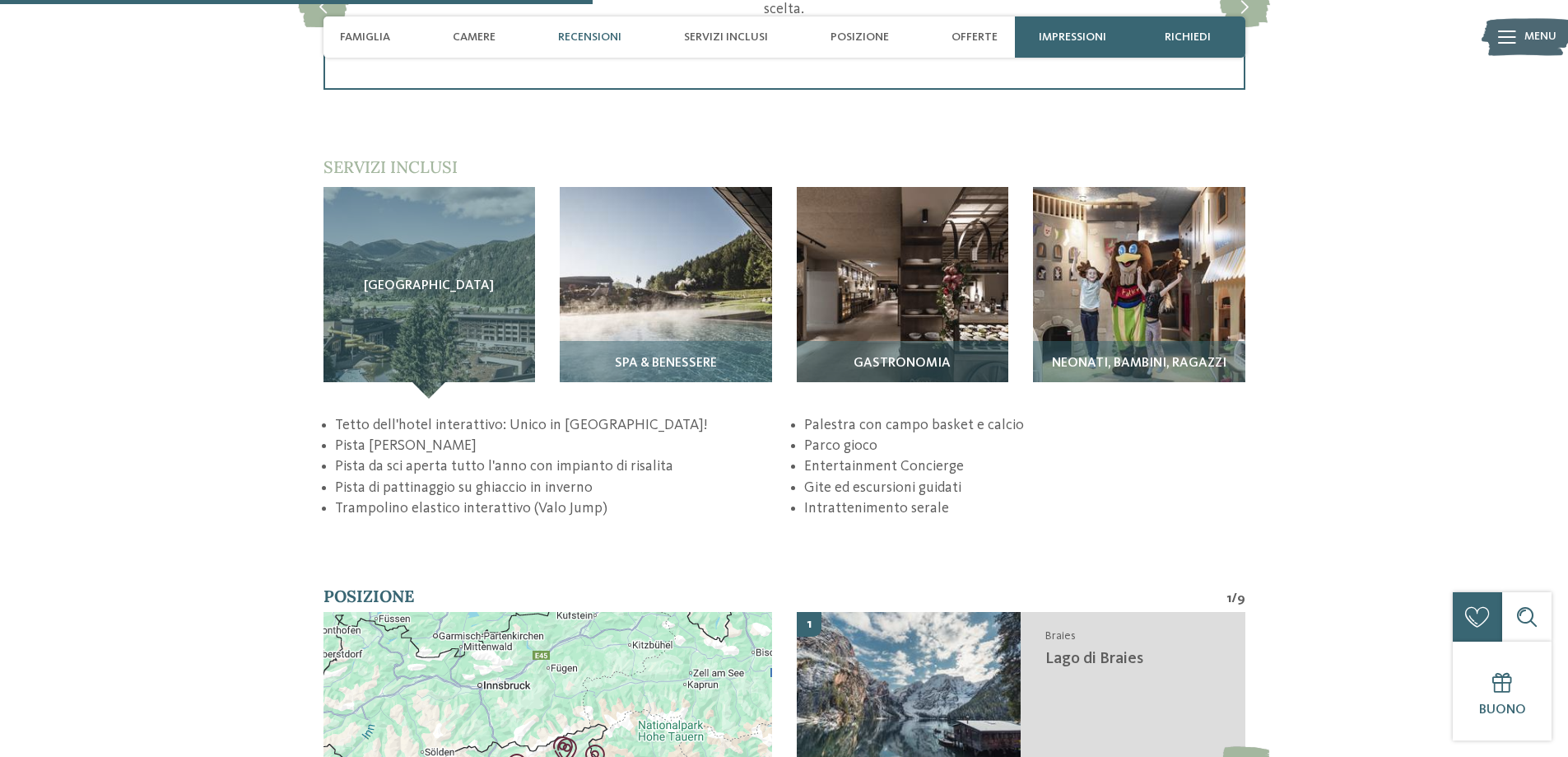
scroll to position [2470, 0]
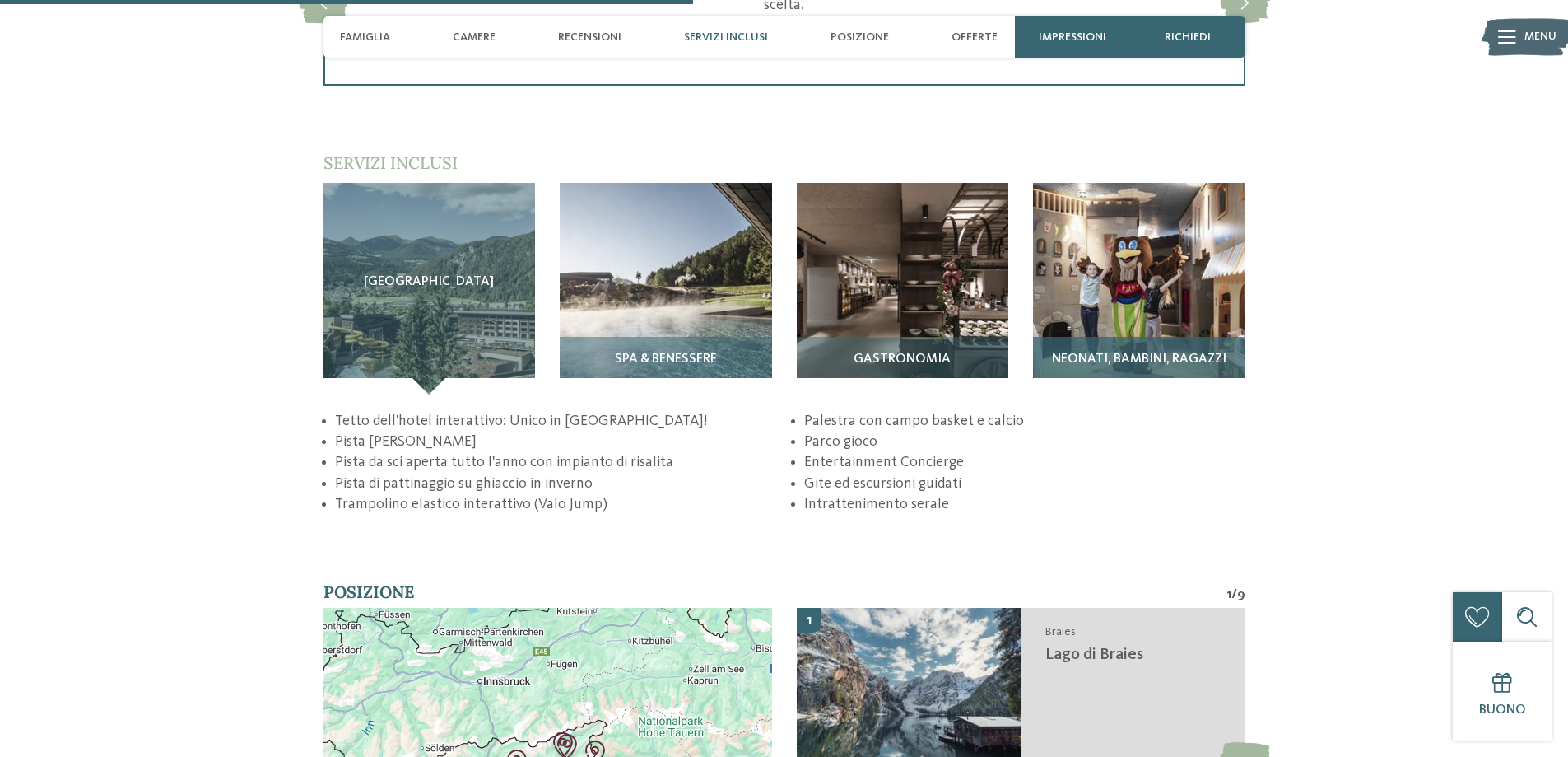
click at [1177, 358] on span "Neonati, bambini, ragazzi" at bounding box center [1139, 359] width 174 height 15
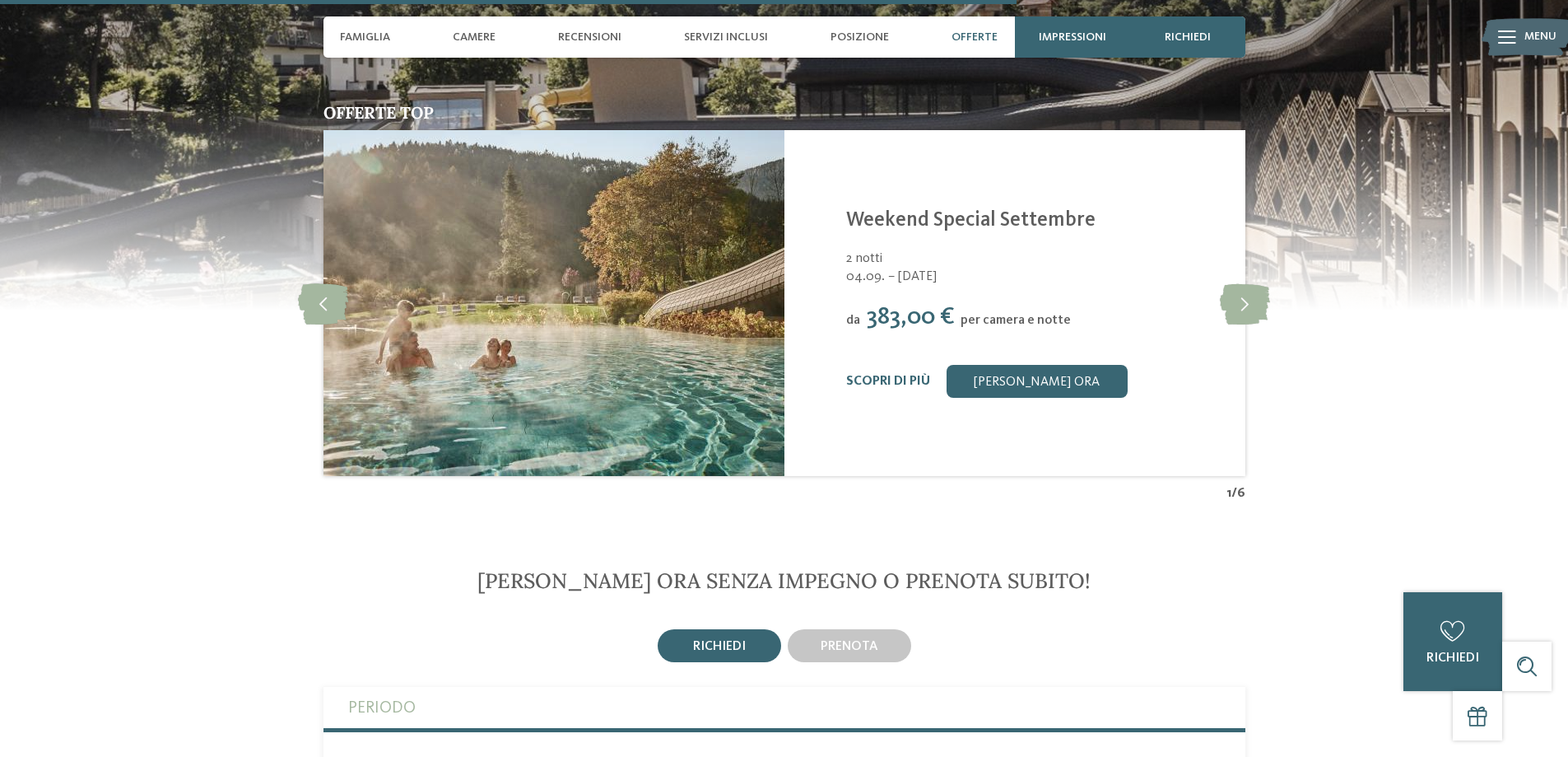
scroll to position [3622, 0]
click at [1253, 302] on icon at bounding box center [1245, 304] width 50 height 41
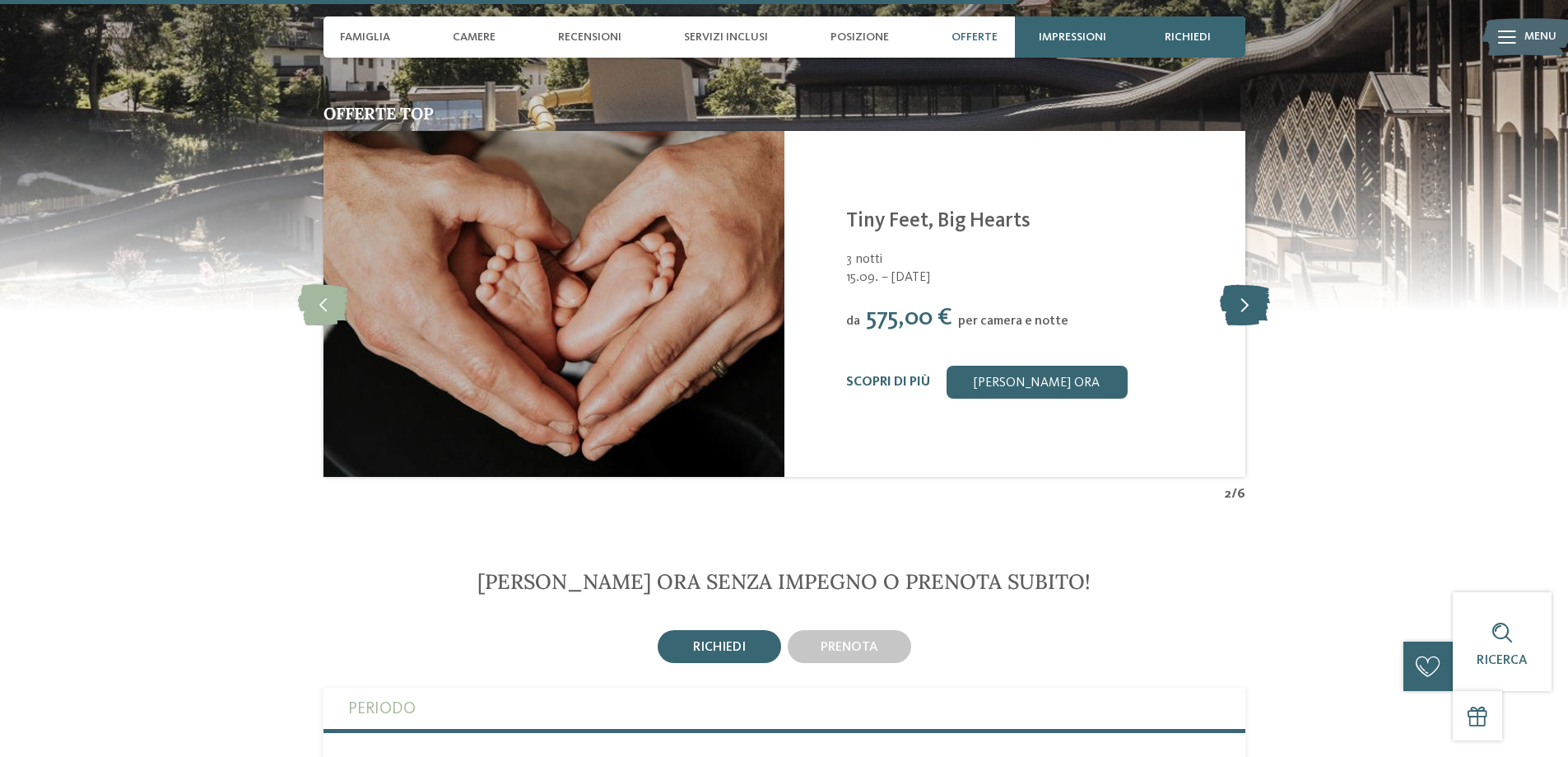
click at [1253, 302] on icon at bounding box center [1245, 304] width 50 height 41
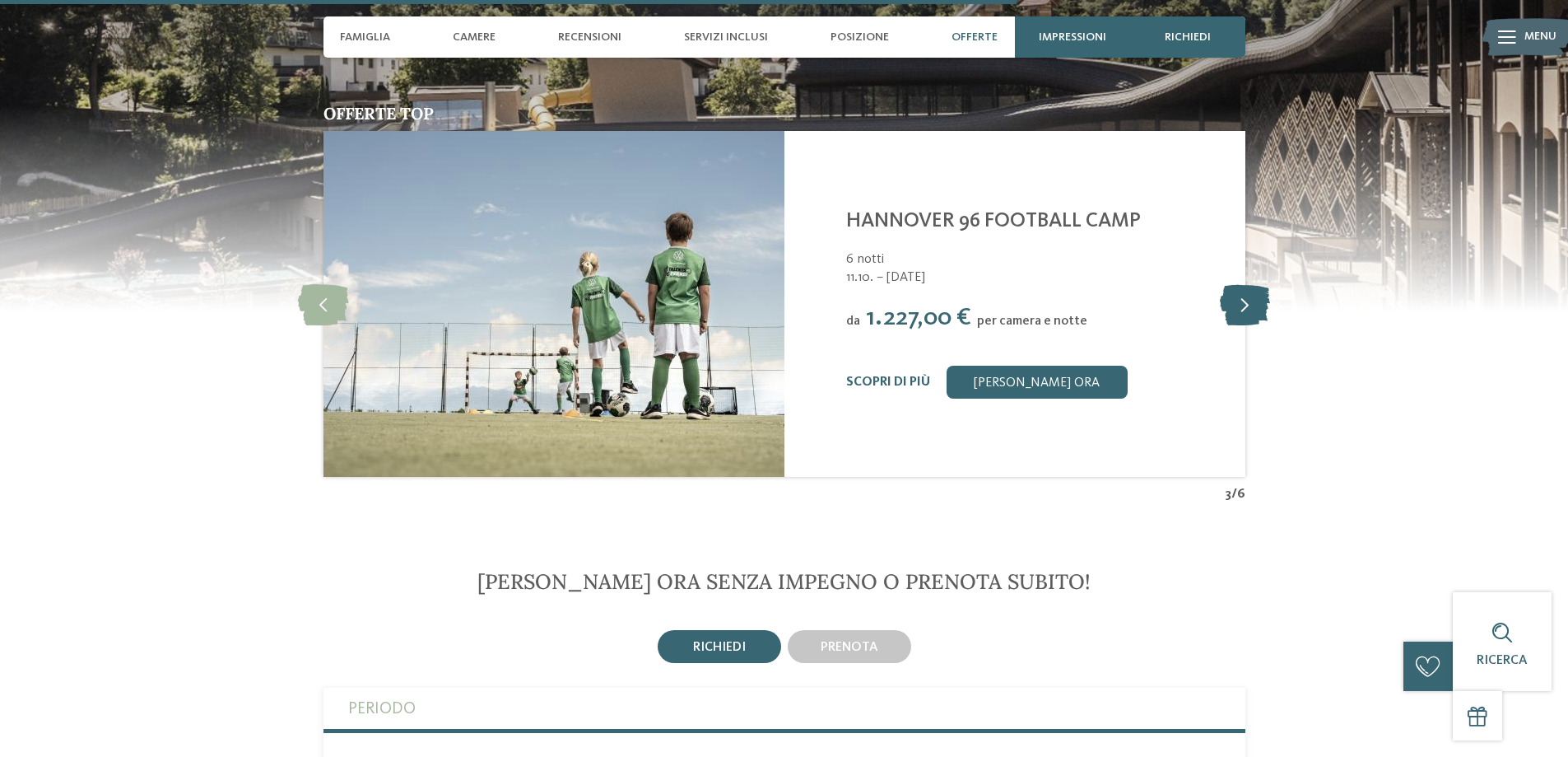
click at [1253, 302] on icon at bounding box center [1245, 304] width 50 height 41
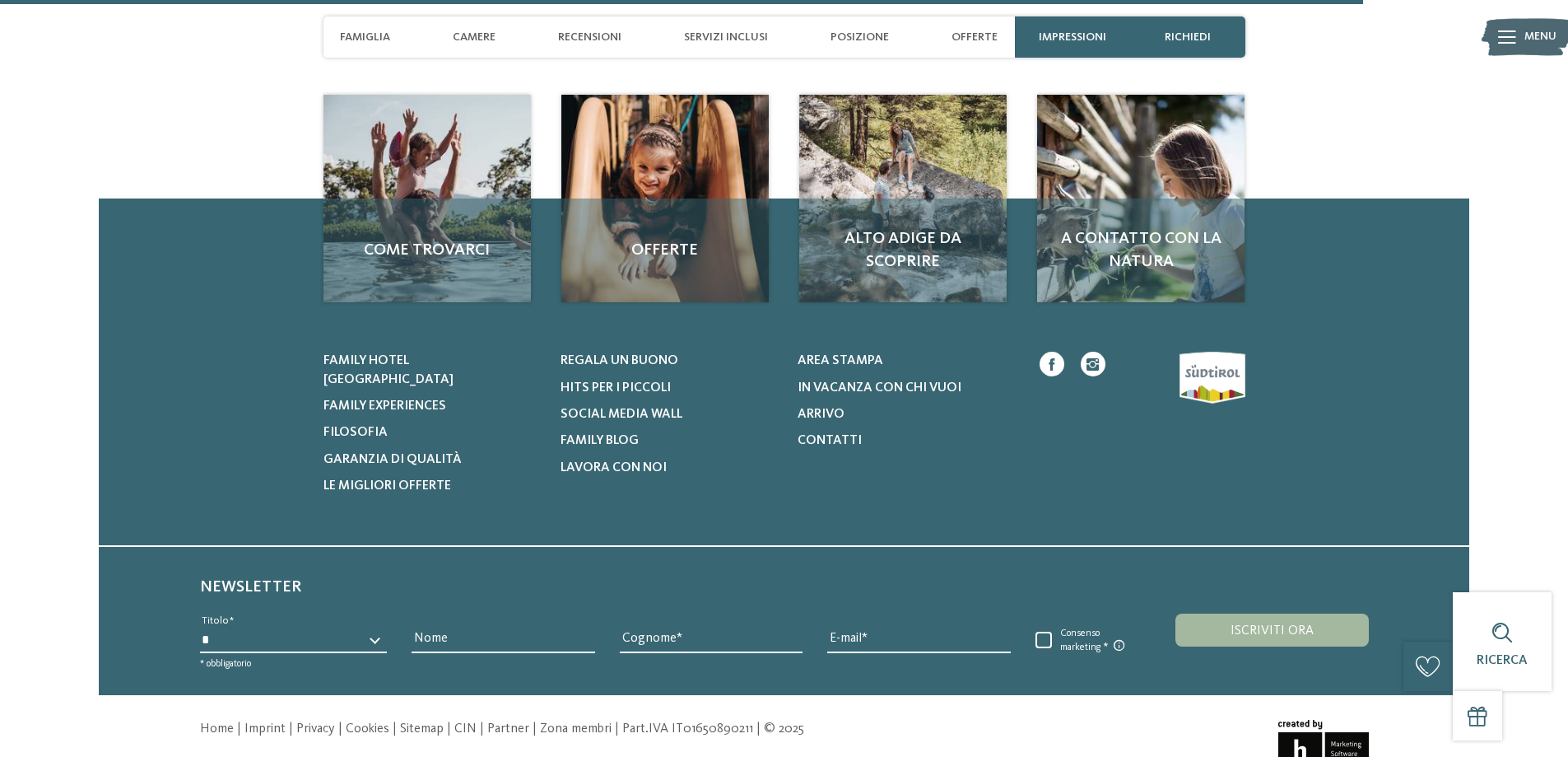
scroll to position [5763, 0]
